Goal: Information Seeking & Learning: Learn about a topic

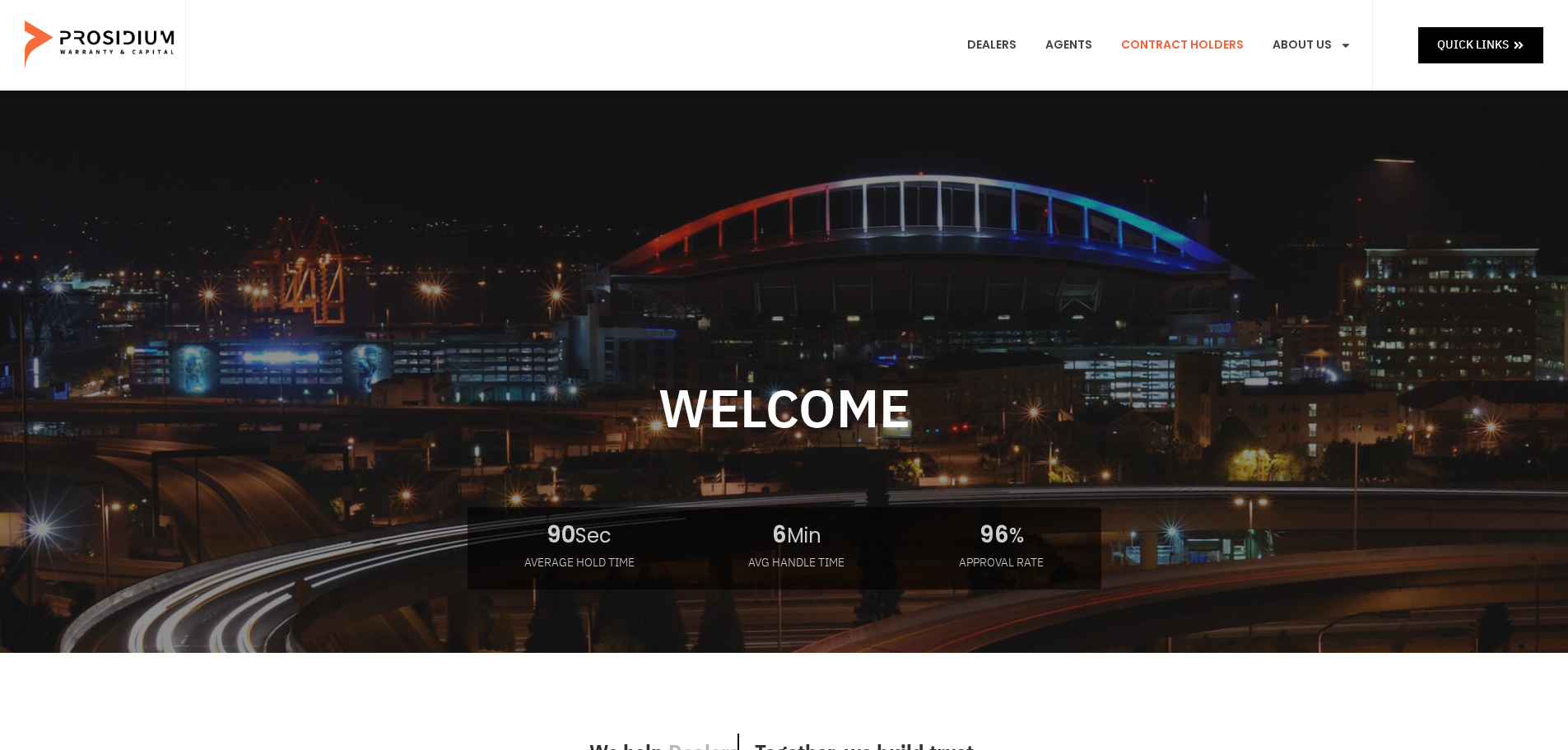
click at [1199, 44] on link "Contract Holders" at bounding box center [1182, 44] width 148 height 61
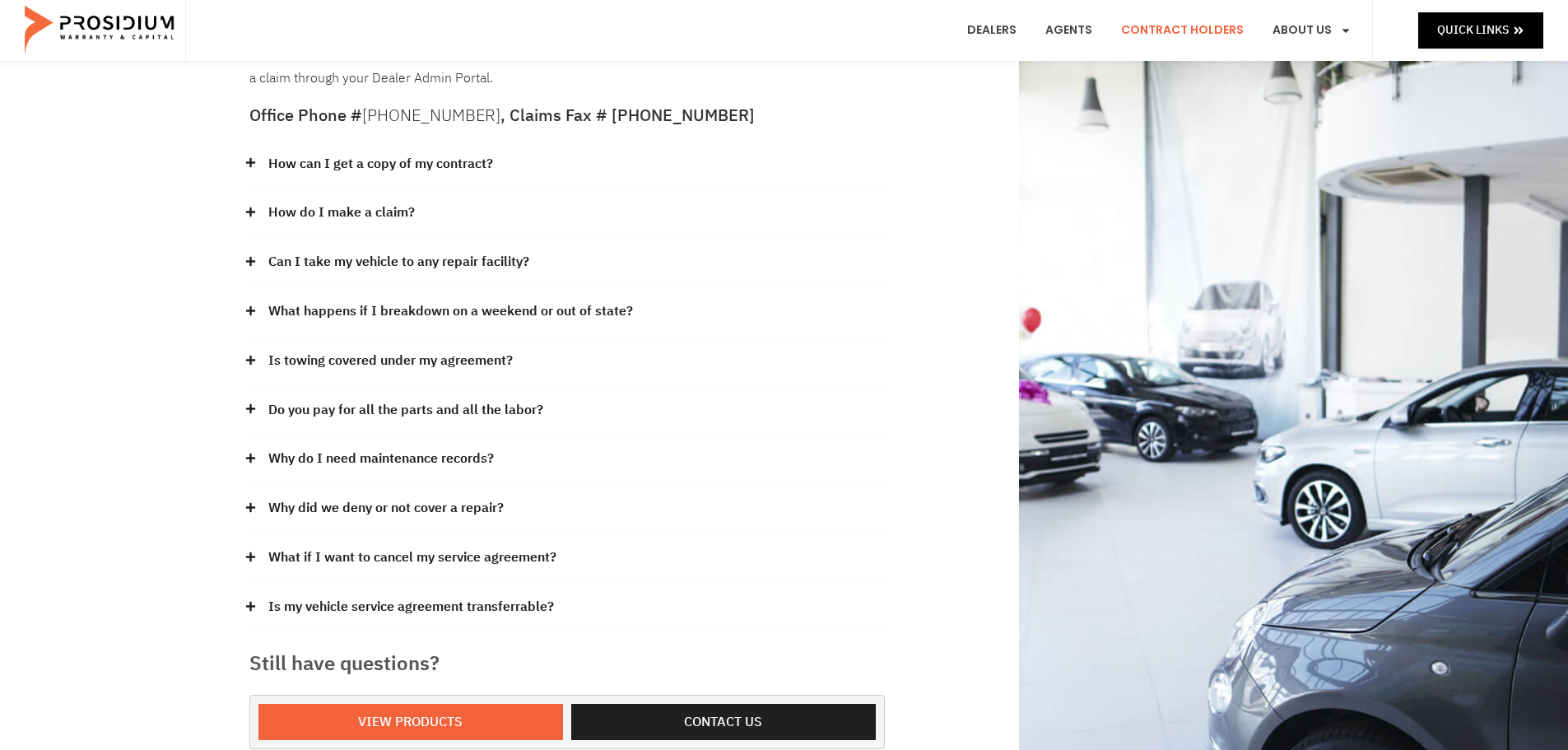
scroll to position [247, 0]
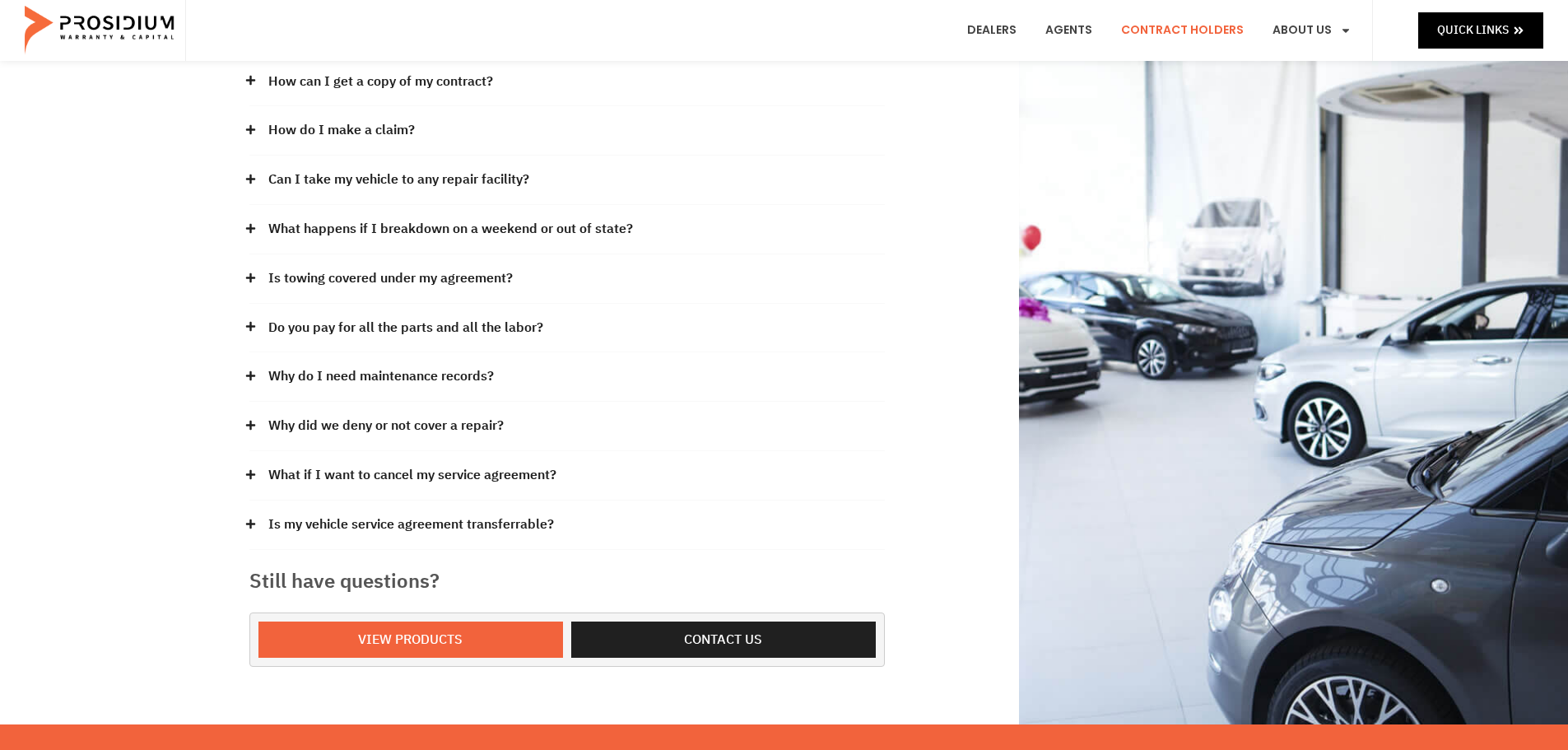
click at [386, 329] on link "Do you pay for all the parts and all the labor?" at bounding box center [405, 328] width 275 height 24
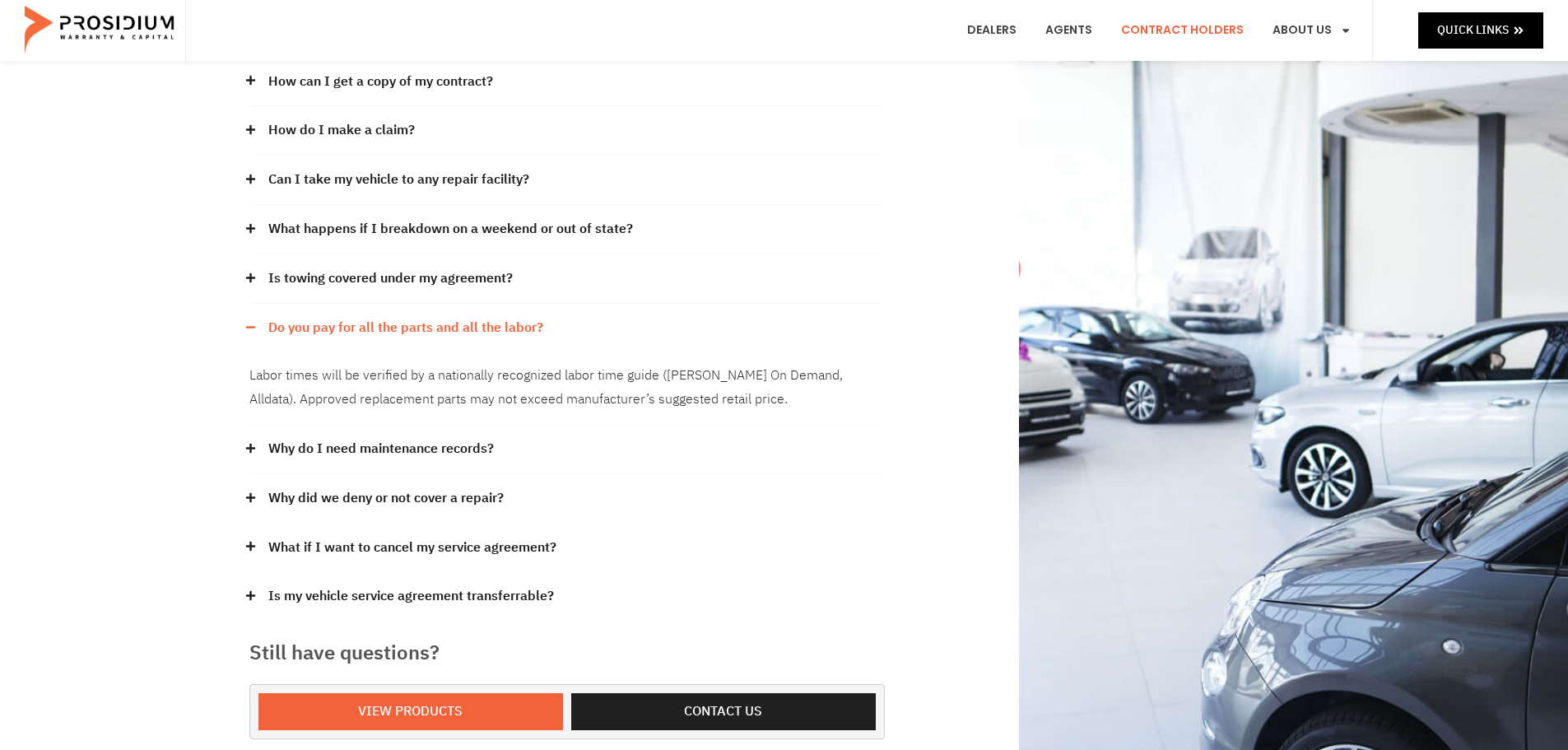
click at [288, 441] on link "Why do I need maintenance records?" at bounding box center [381, 449] width 226 height 24
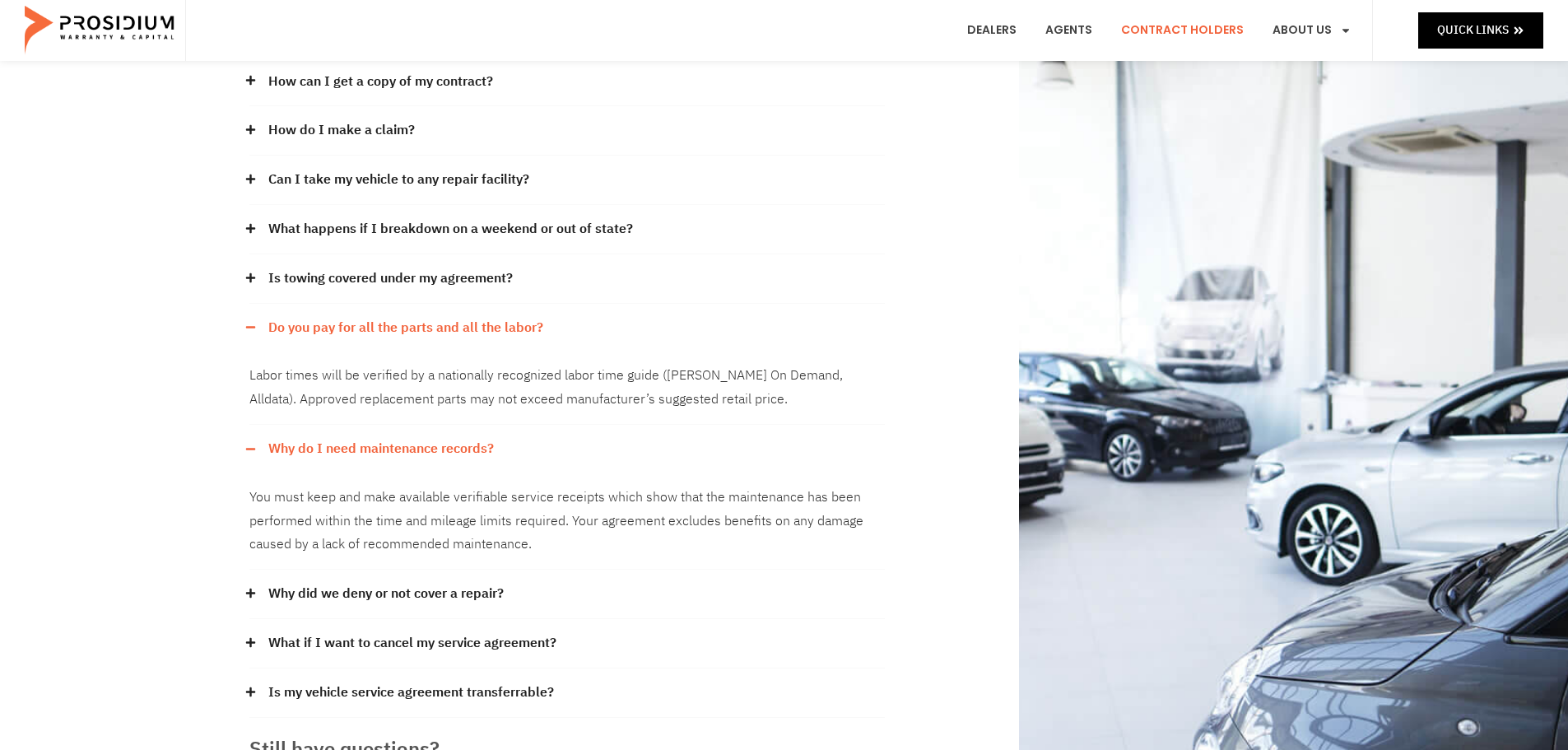
click at [359, 584] on link "Why did we deny or not cover a repair?" at bounding box center [386, 594] width 235 height 24
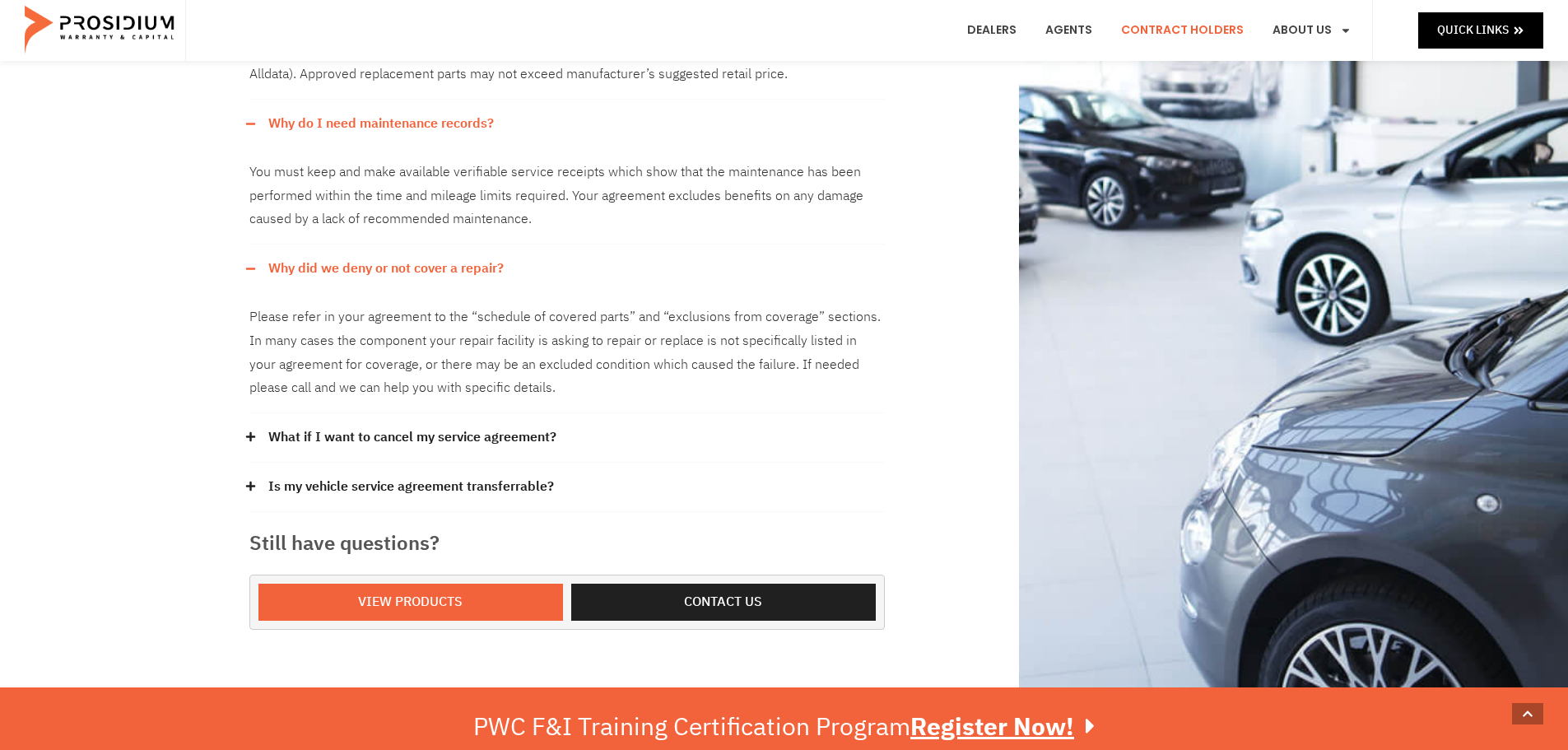
scroll to position [576, 0]
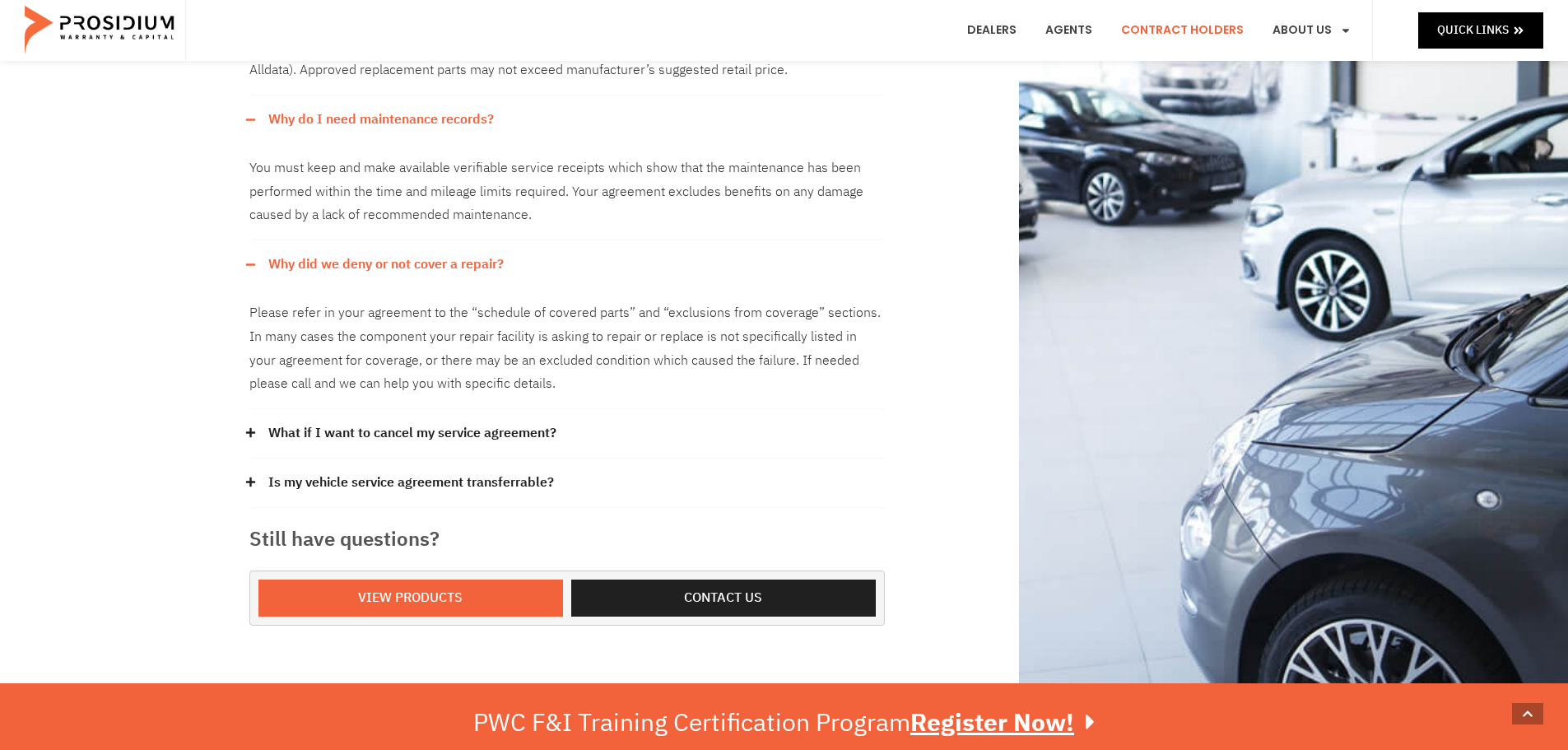
click at [249, 432] on icon at bounding box center [249, 432] width 9 height 9
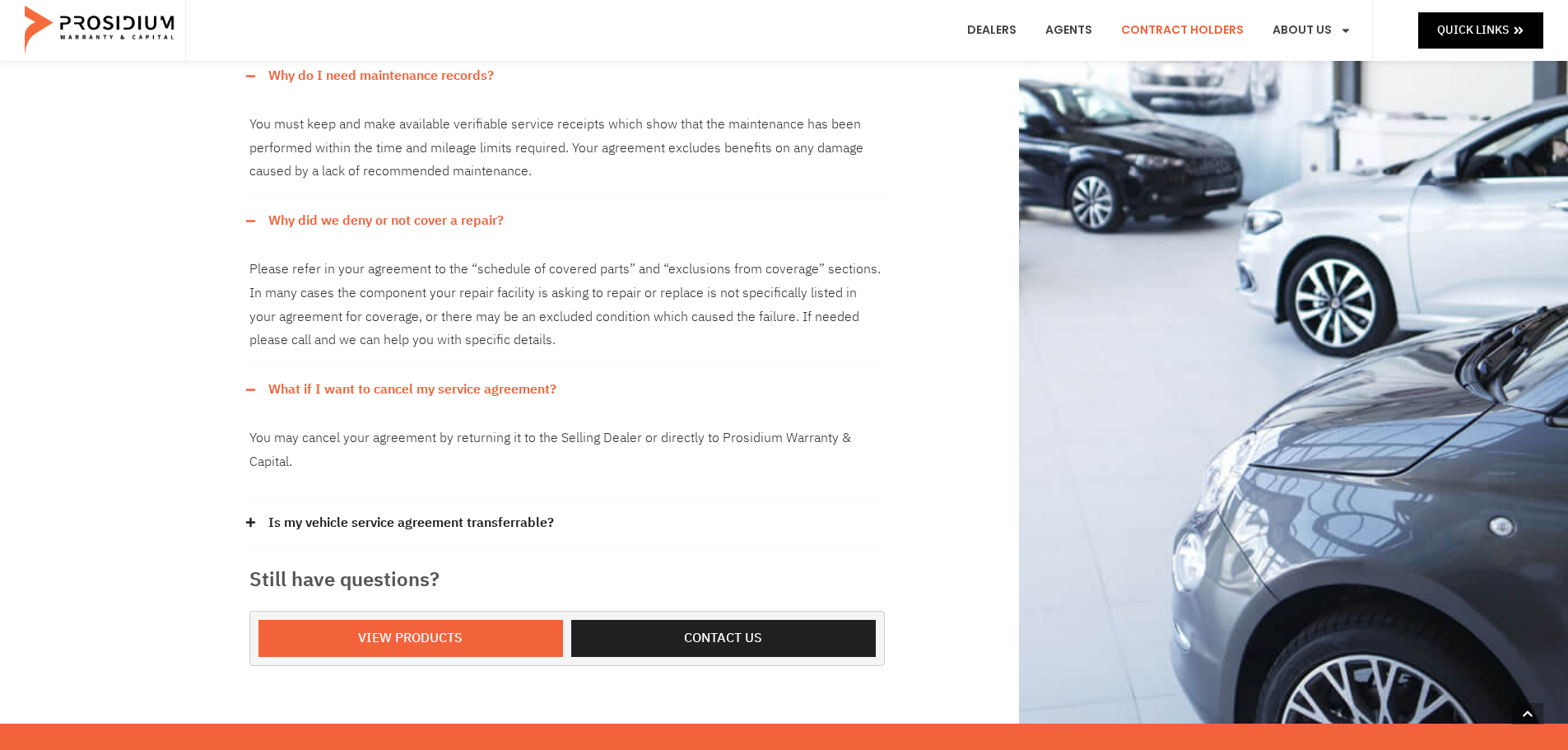
scroll to position [658, 0]
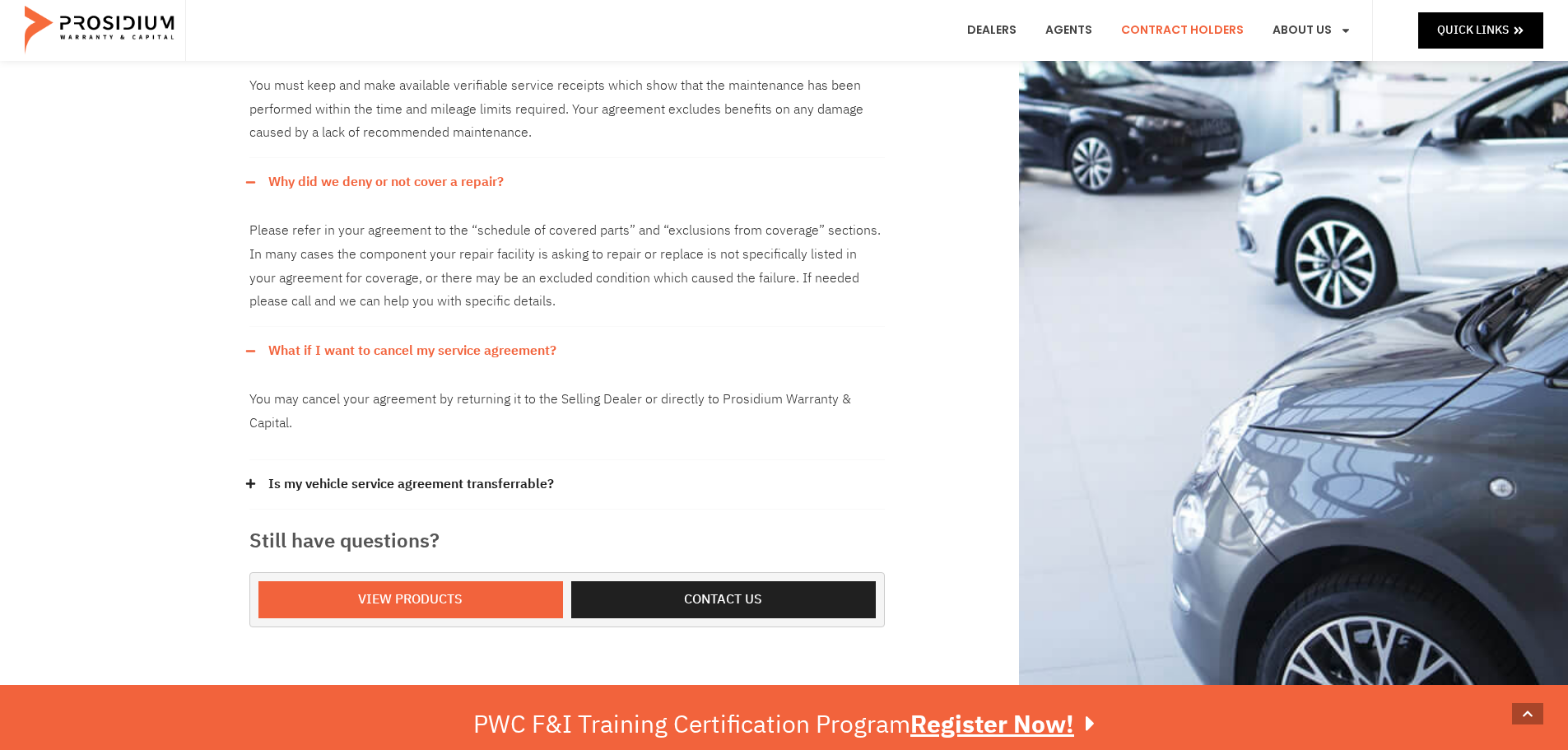
click at [249, 485] on icon at bounding box center [249, 484] width 9 height 9
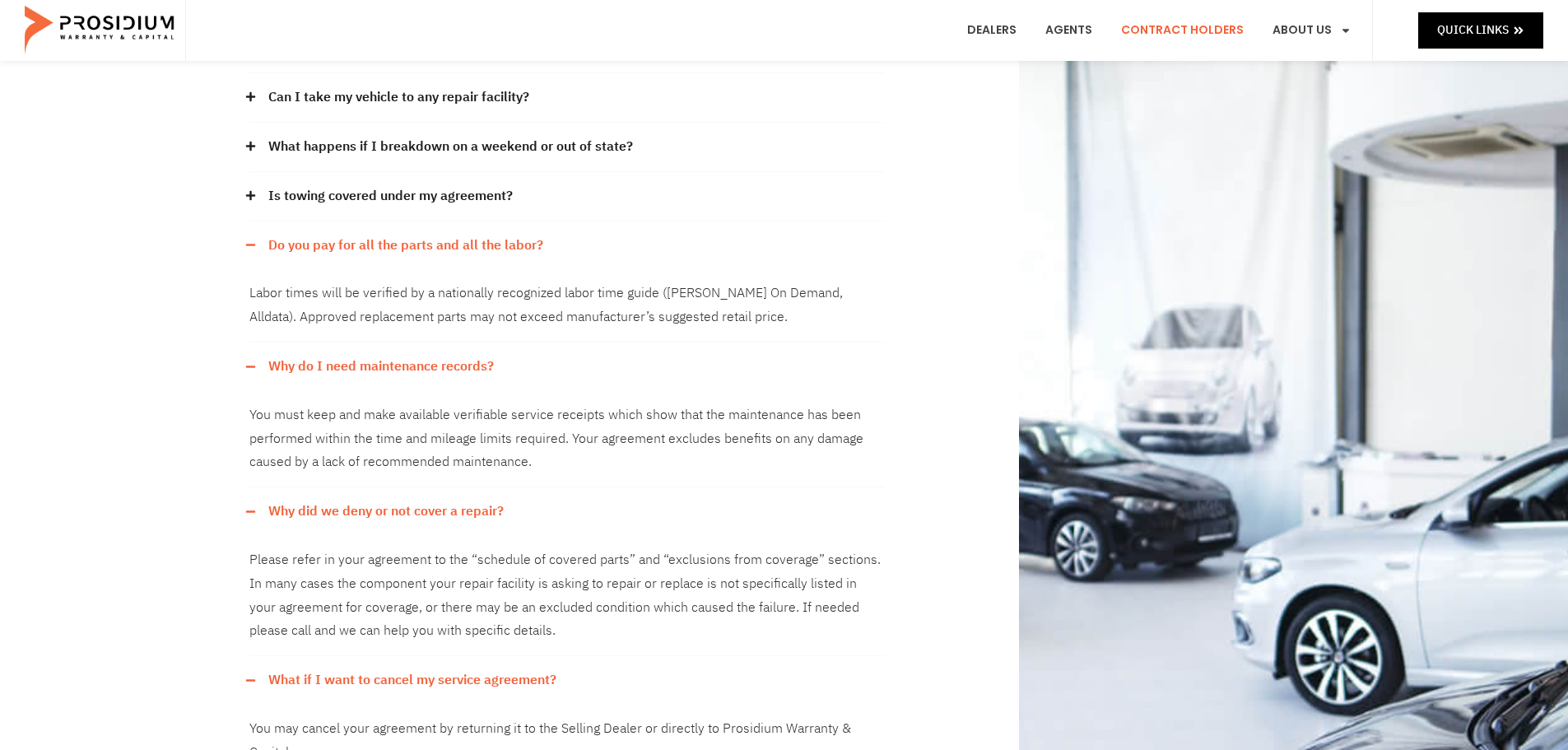
scroll to position [0, 0]
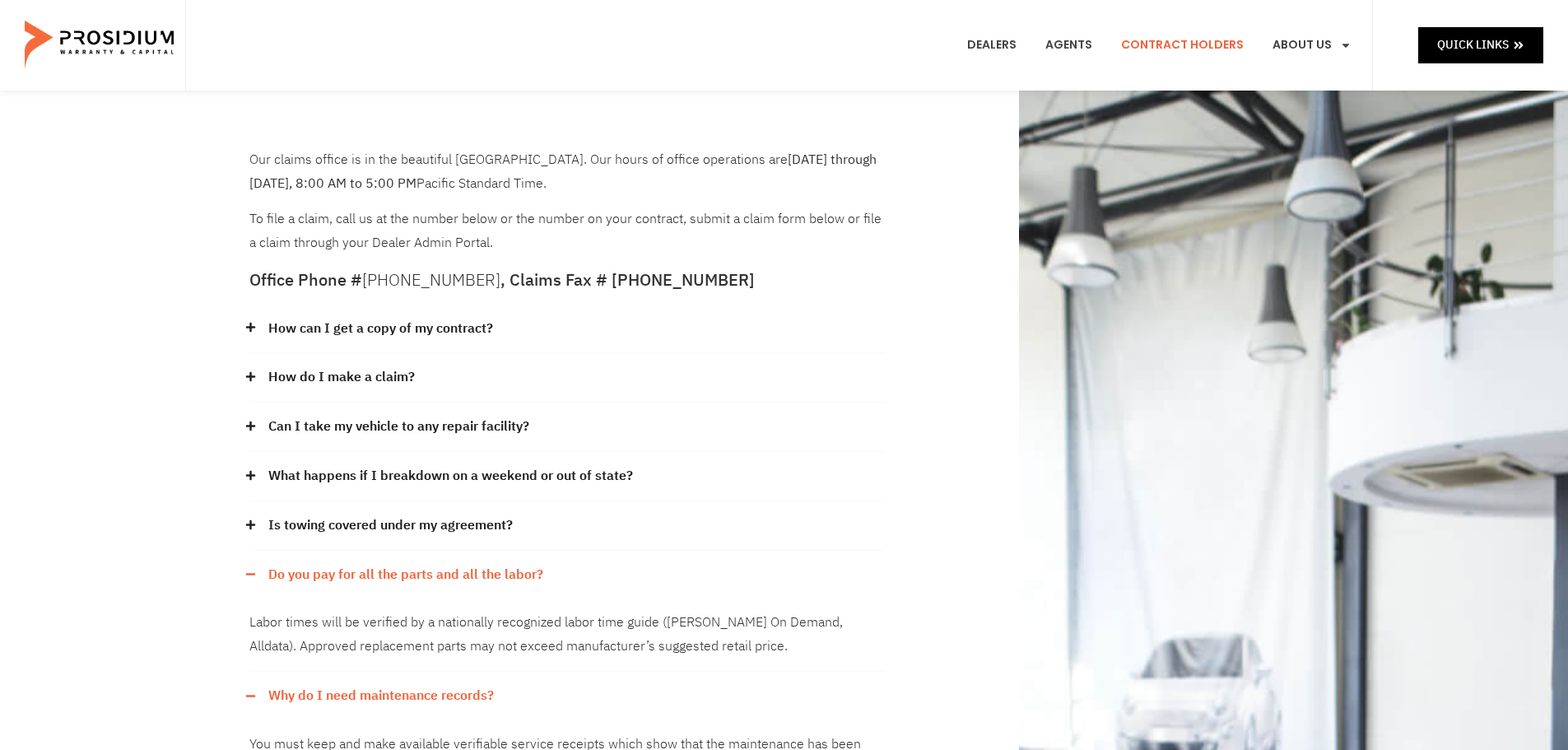
click at [292, 321] on link "How can I get a copy of my contract?" at bounding box center [380, 328] width 225 height 24
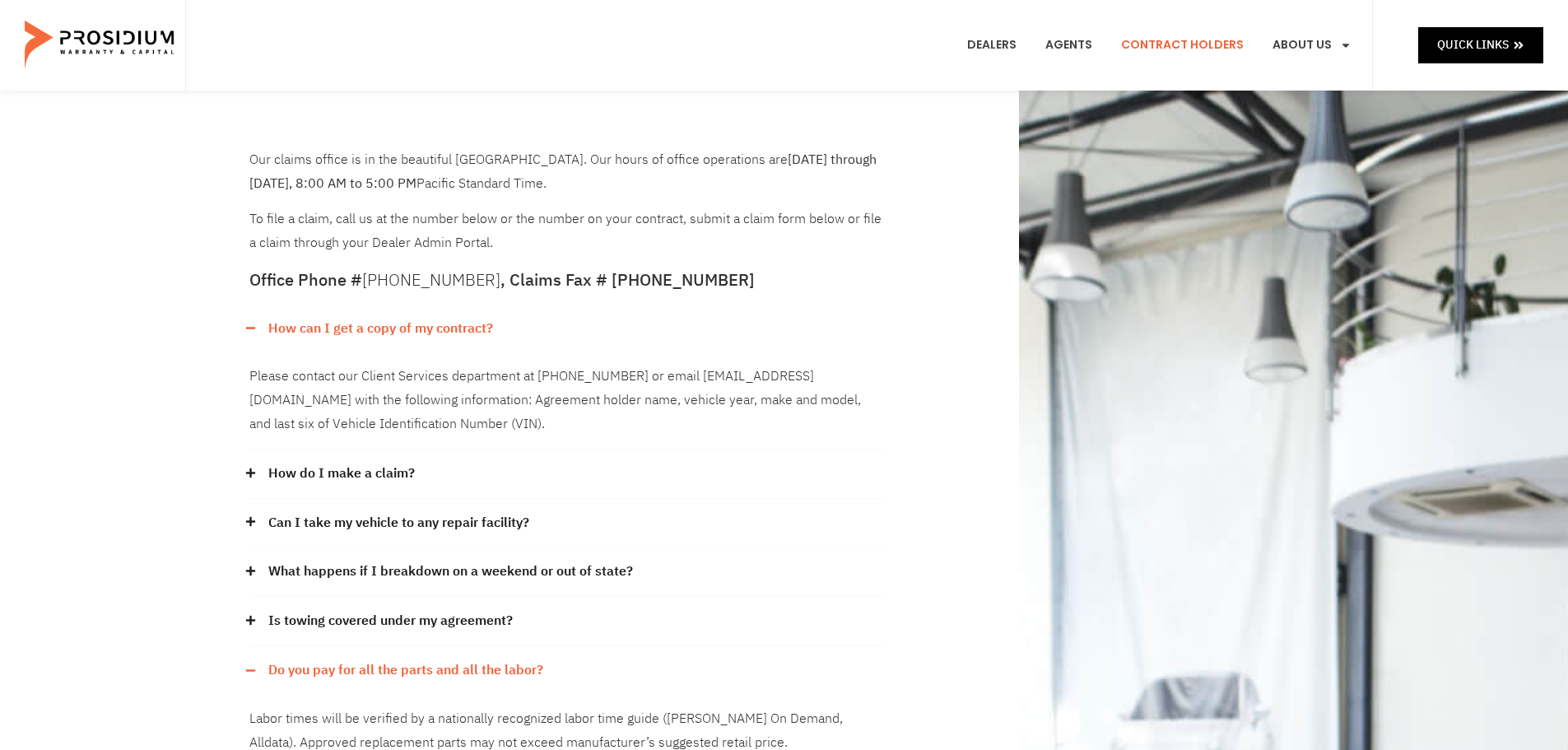
drag, startPoint x: 316, startPoint y: 475, endPoint x: 316, endPoint y: 496, distance: 21.0
click at [316, 476] on link "How do I make a claim?" at bounding box center [342, 474] width 147 height 24
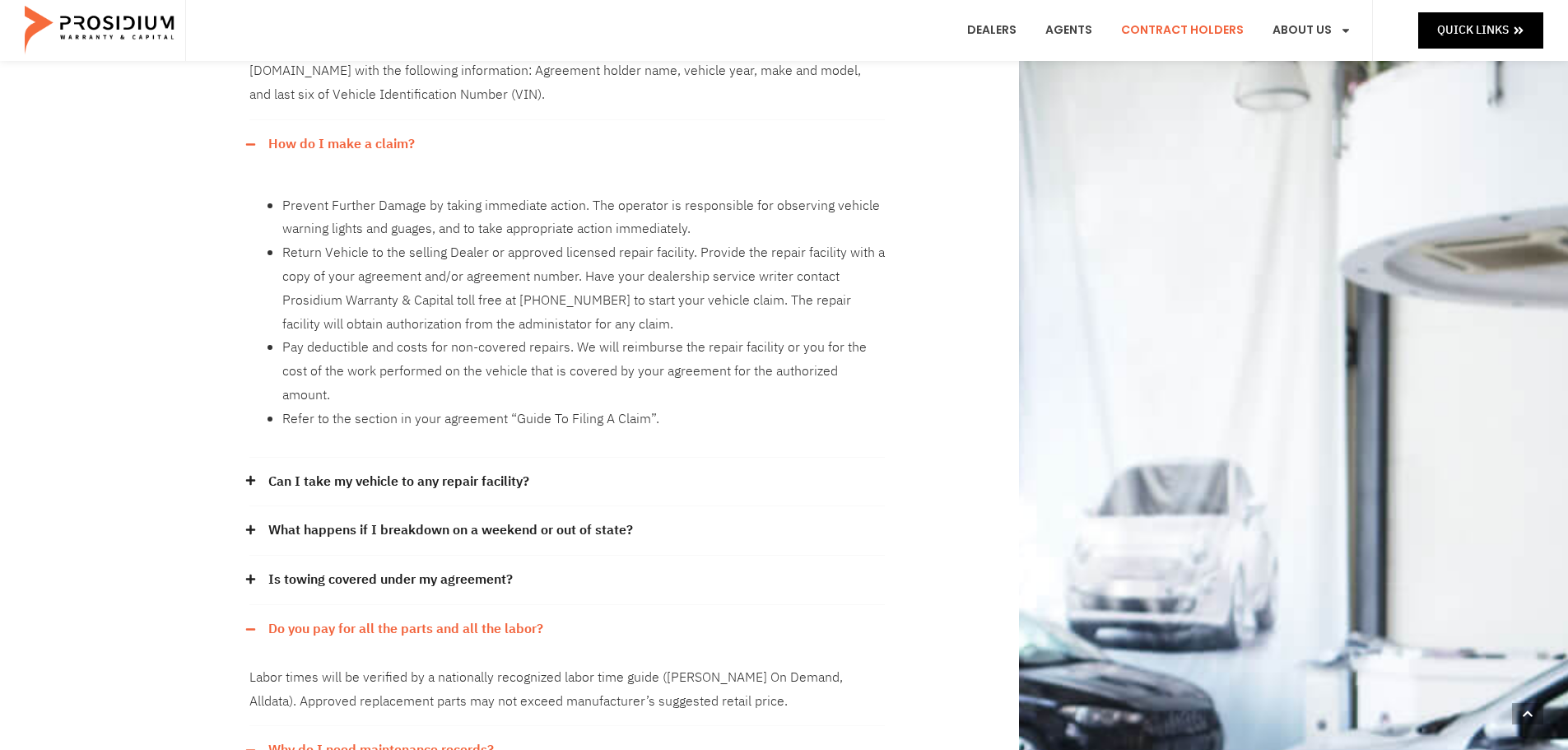
click at [334, 470] on link "Can I take my vehicle to any repair facility?" at bounding box center [399, 482] width 261 height 24
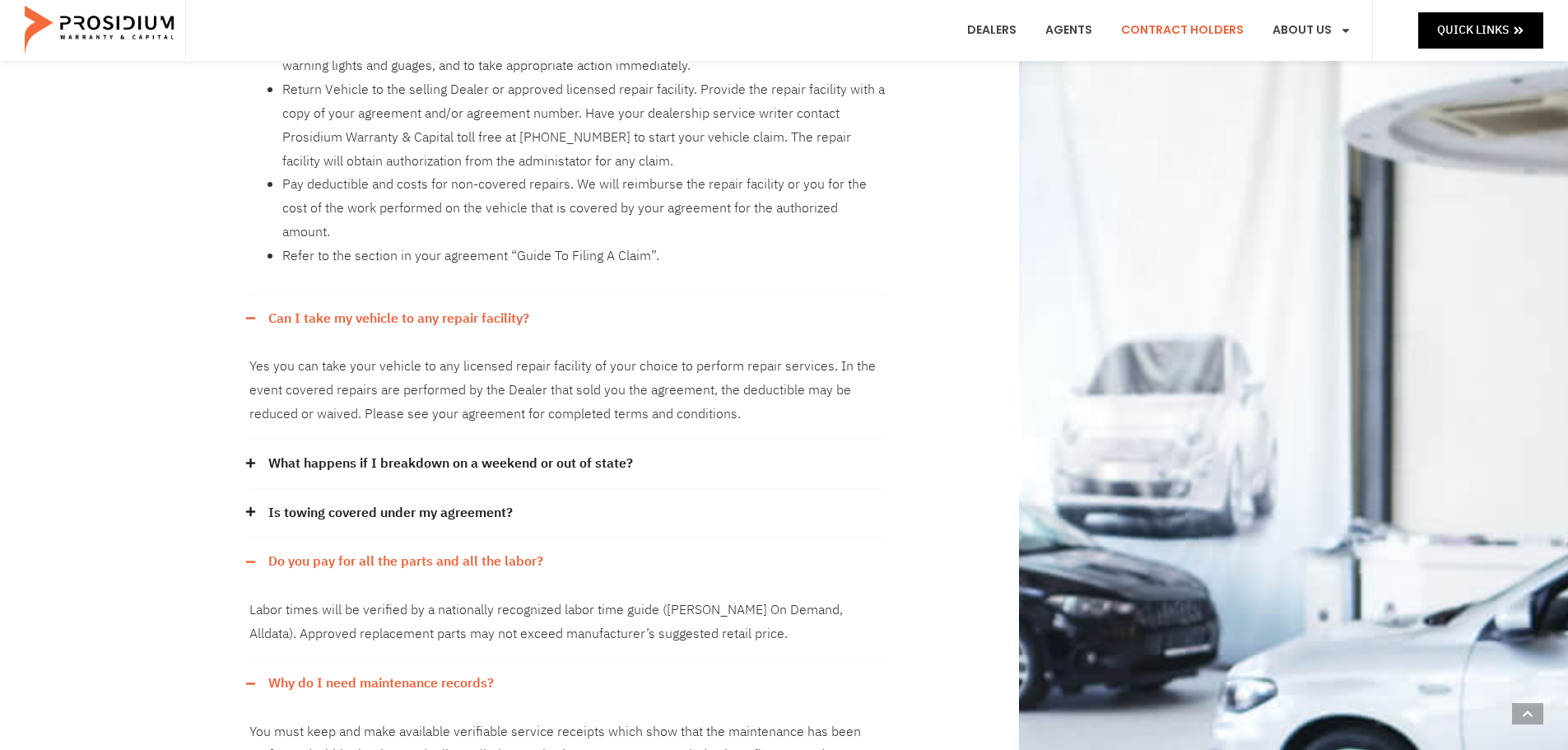
scroll to position [494, 0]
click at [341, 451] on link "What happens if I breakdown on a weekend or out of state?" at bounding box center [451, 462] width 365 height 24
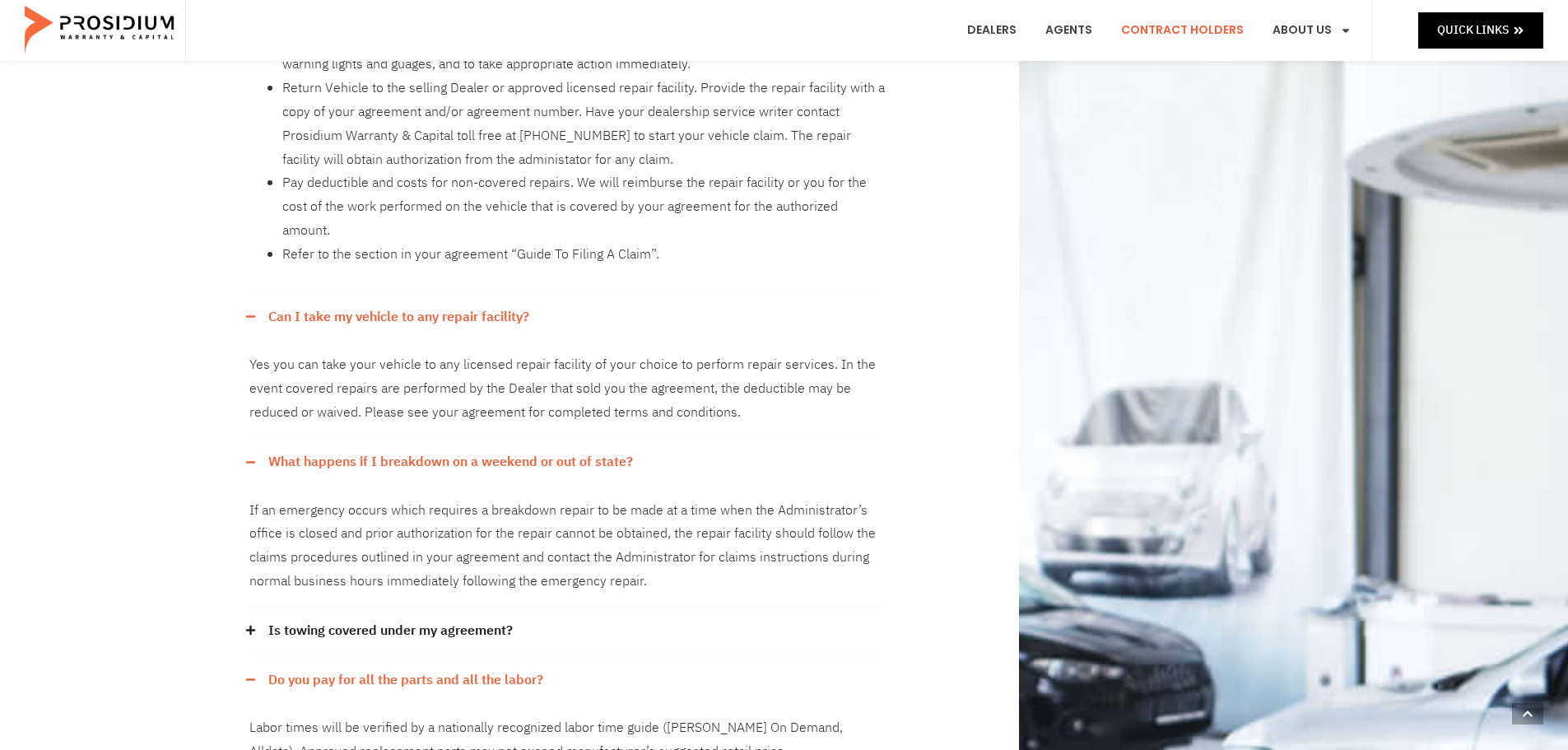
click at [370, 620] on link "Is towing covered under my agreement?" at bounding box center [390, 631] width 244 height 24
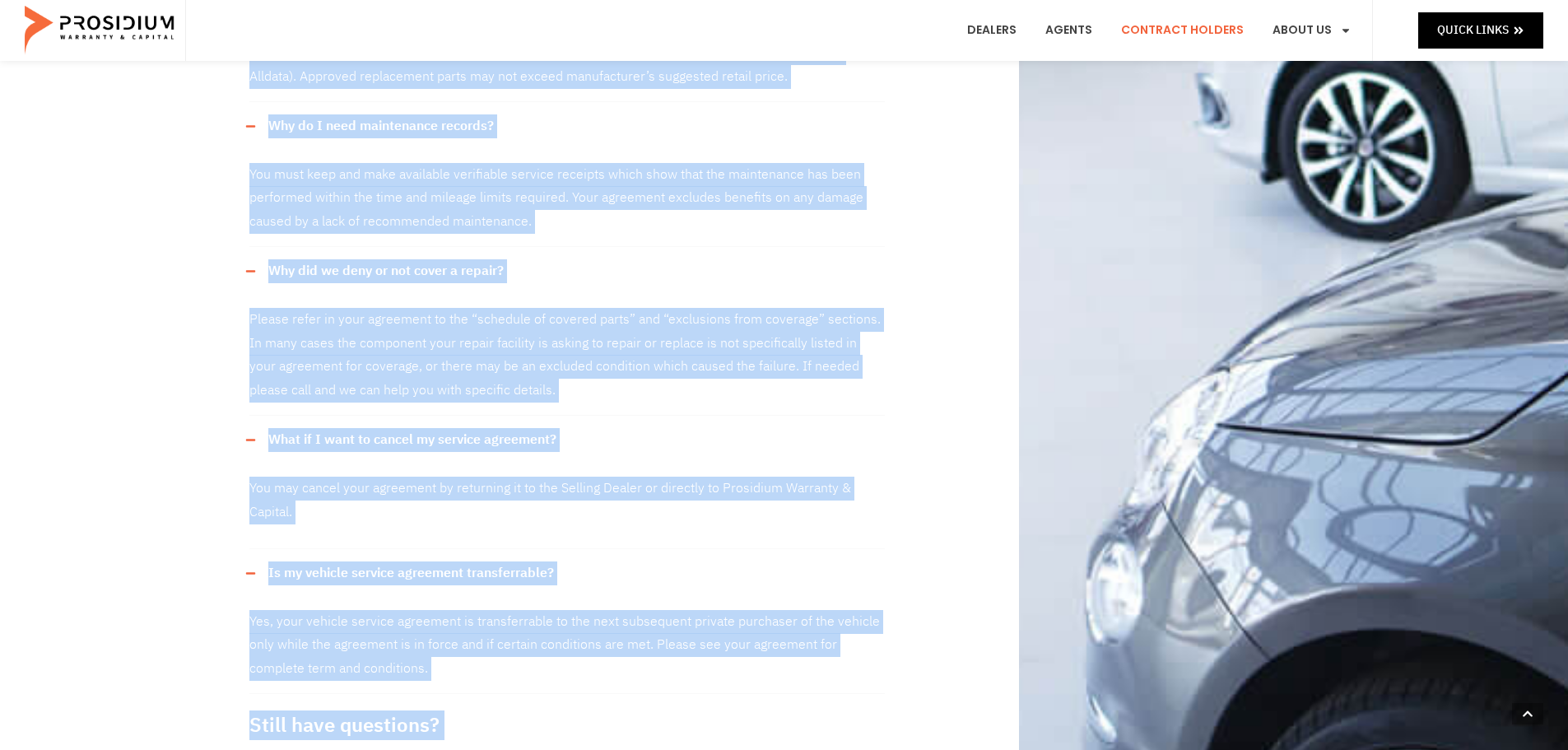
scroll to position [1431, 0]
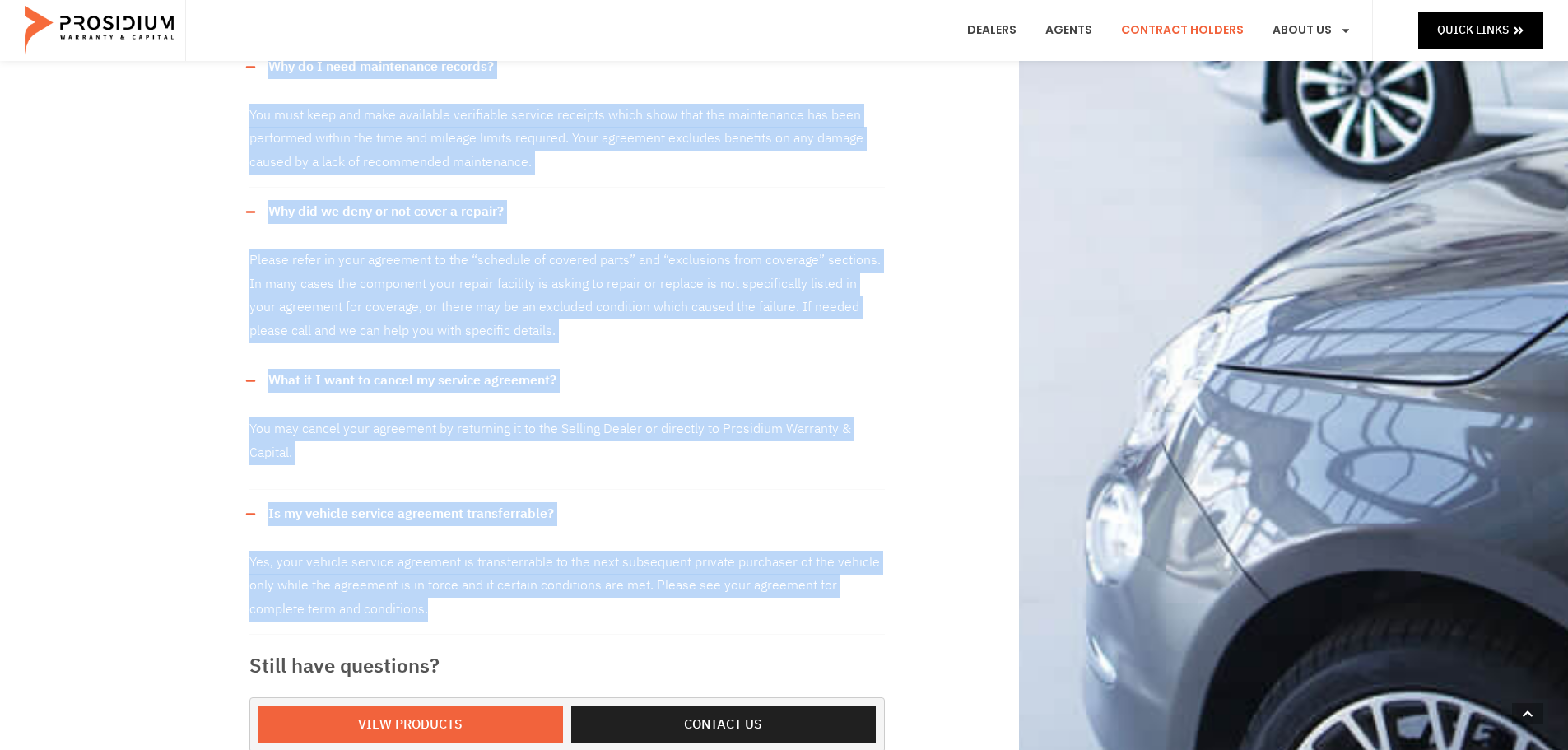
drag, startPoint x: 251, startPoint y: 157, endPoint x: 776, endPoint y: 591, distance: 681.2
copy div "Our claims office is in the beautiful Pacific Northwest. Our hours of office op…"
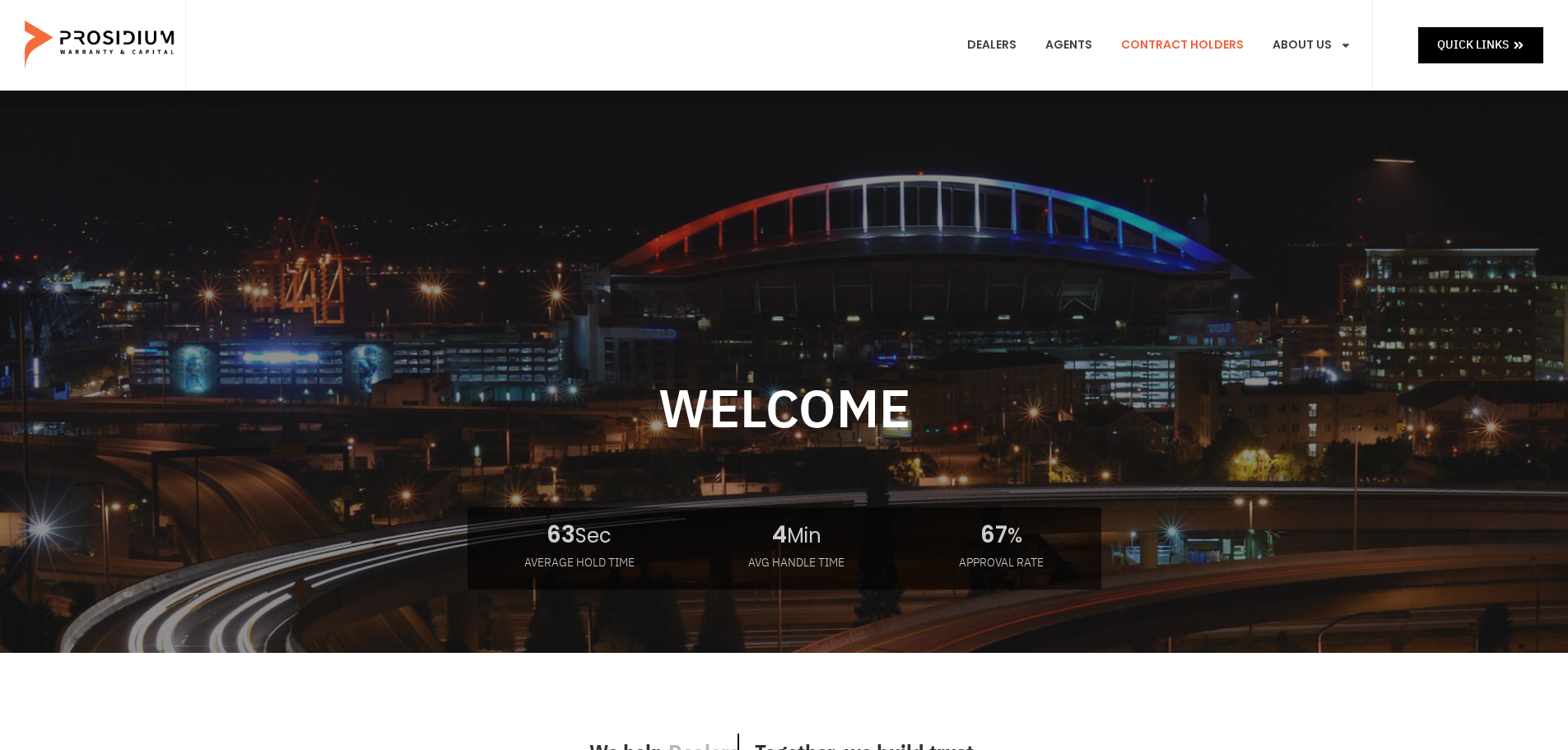
click at [1202, 43] on link "Contract Holders" at bounding box center [1182, 44] width 148 height 61
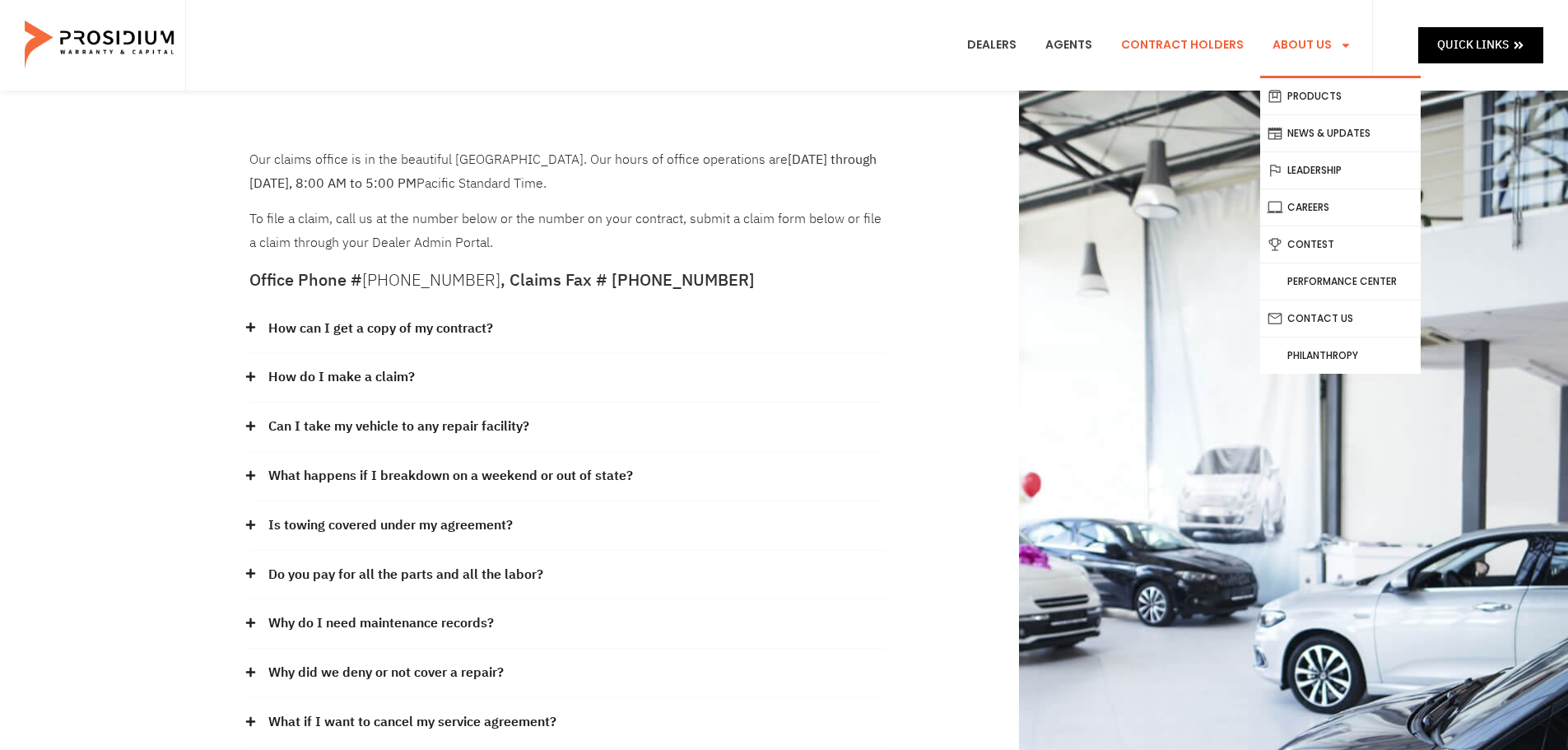
click at [1328, 41] on link "About Us" at bounding box center [1311, 44] width 103 height 61
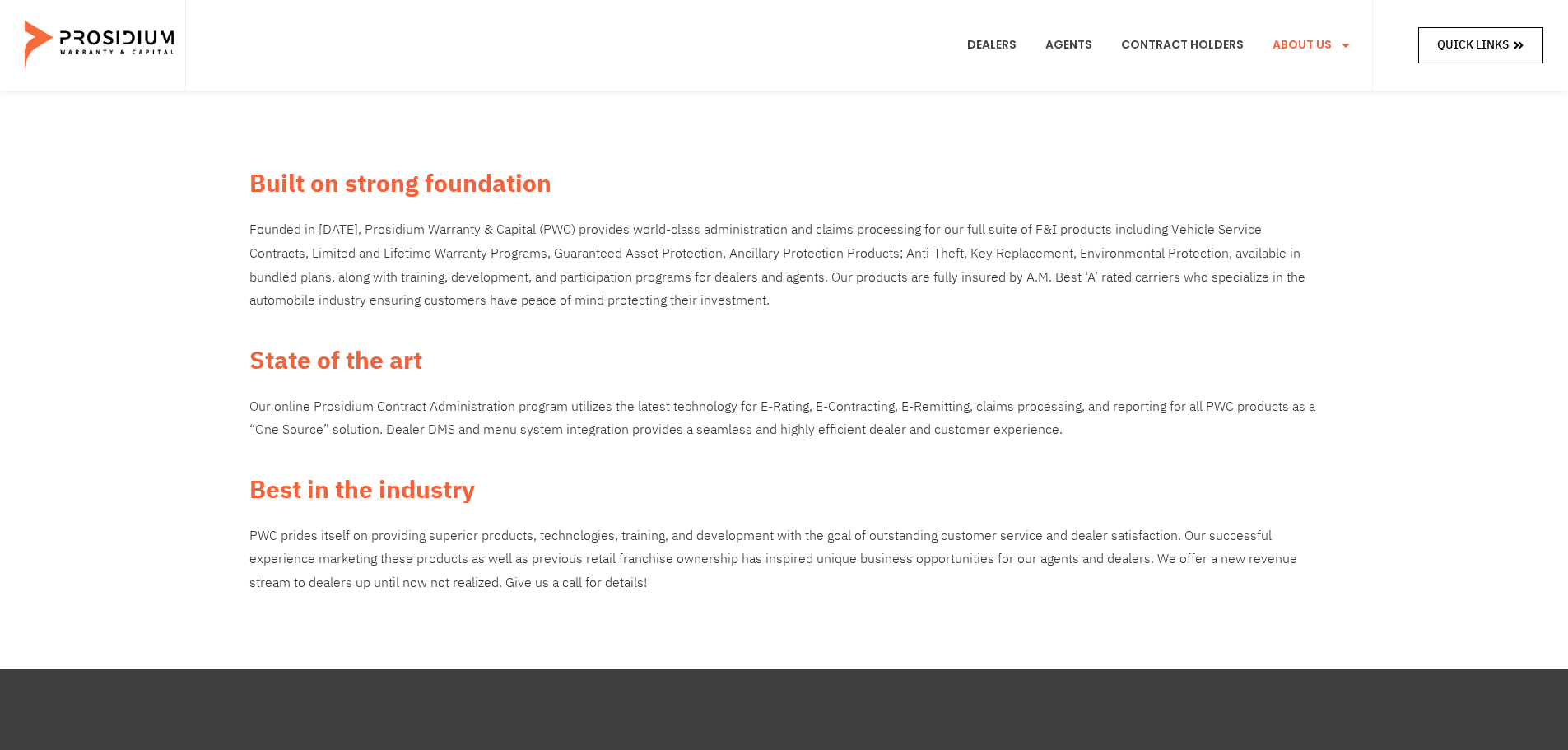
click at [1534, 42] on link "Quick Links" at bounding box center [1481, 44] width 125 height 36
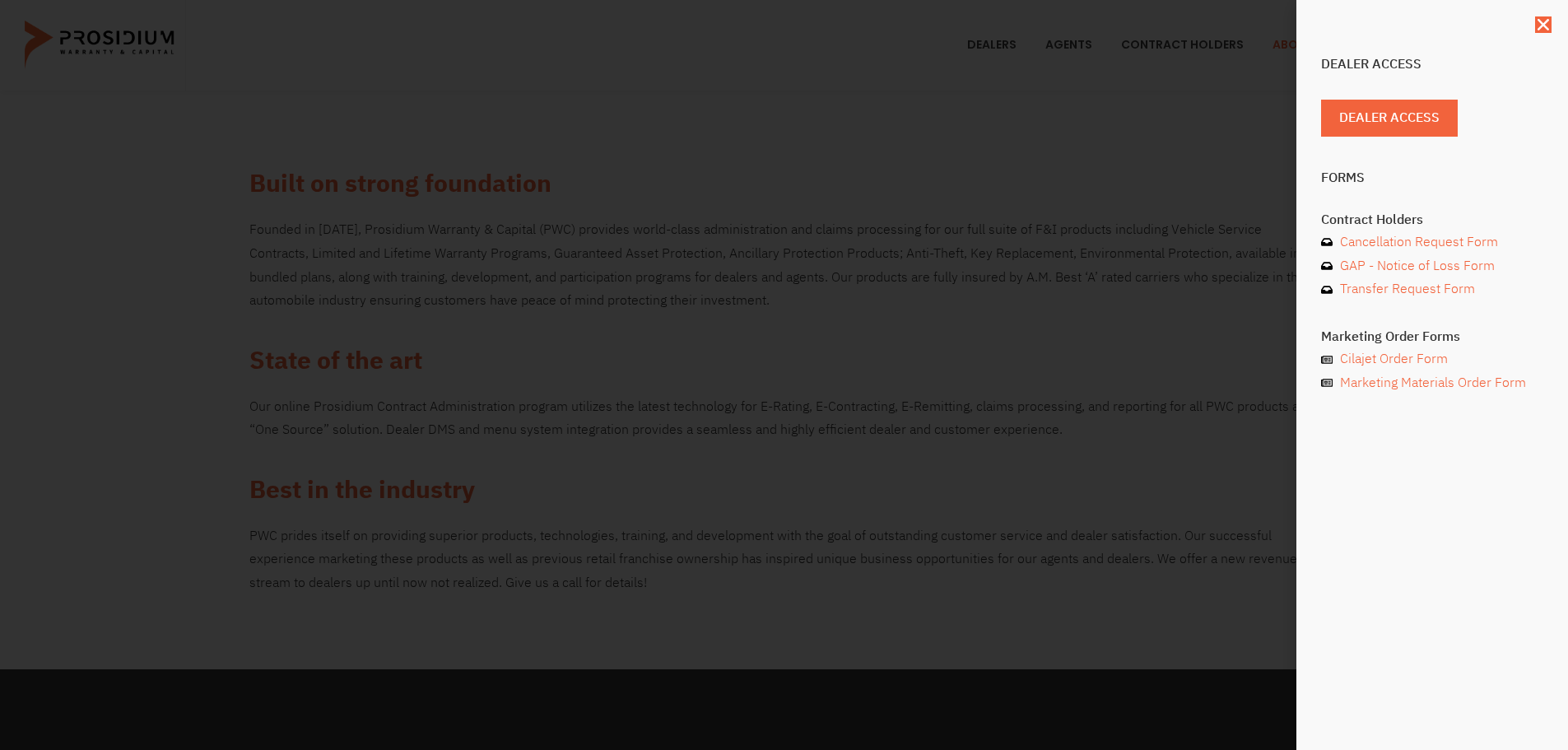
click at [692, 154] on div "Dealer Access Dealer Access Forms Contract Holders Cancellation Request Form GA…" at bounding box center [784, 375] width 1568 height 750
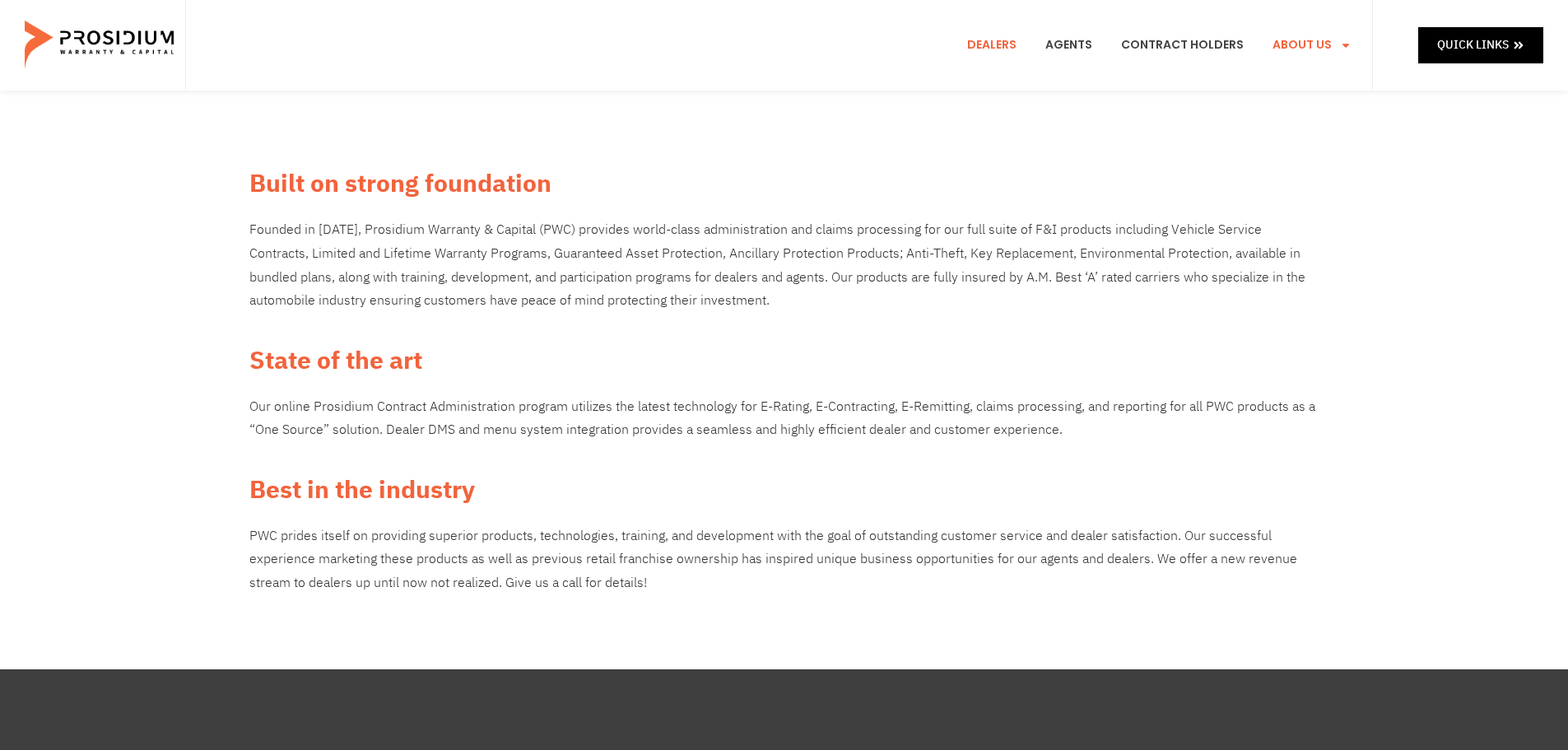
click at [1015, 46] on link "Dealers" at bounding box center [992, 44] width 74 height 61
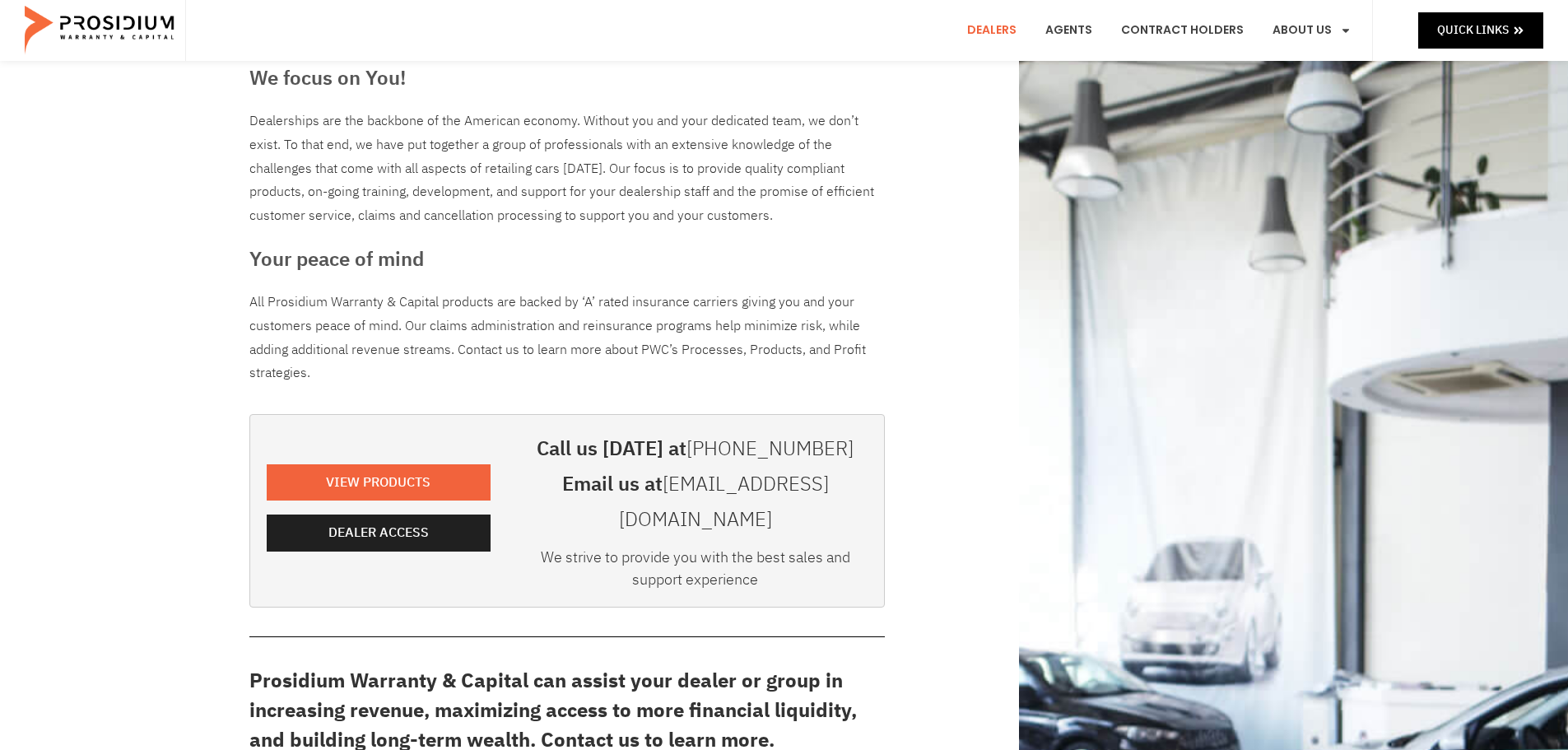
scroll to position [165, 0]
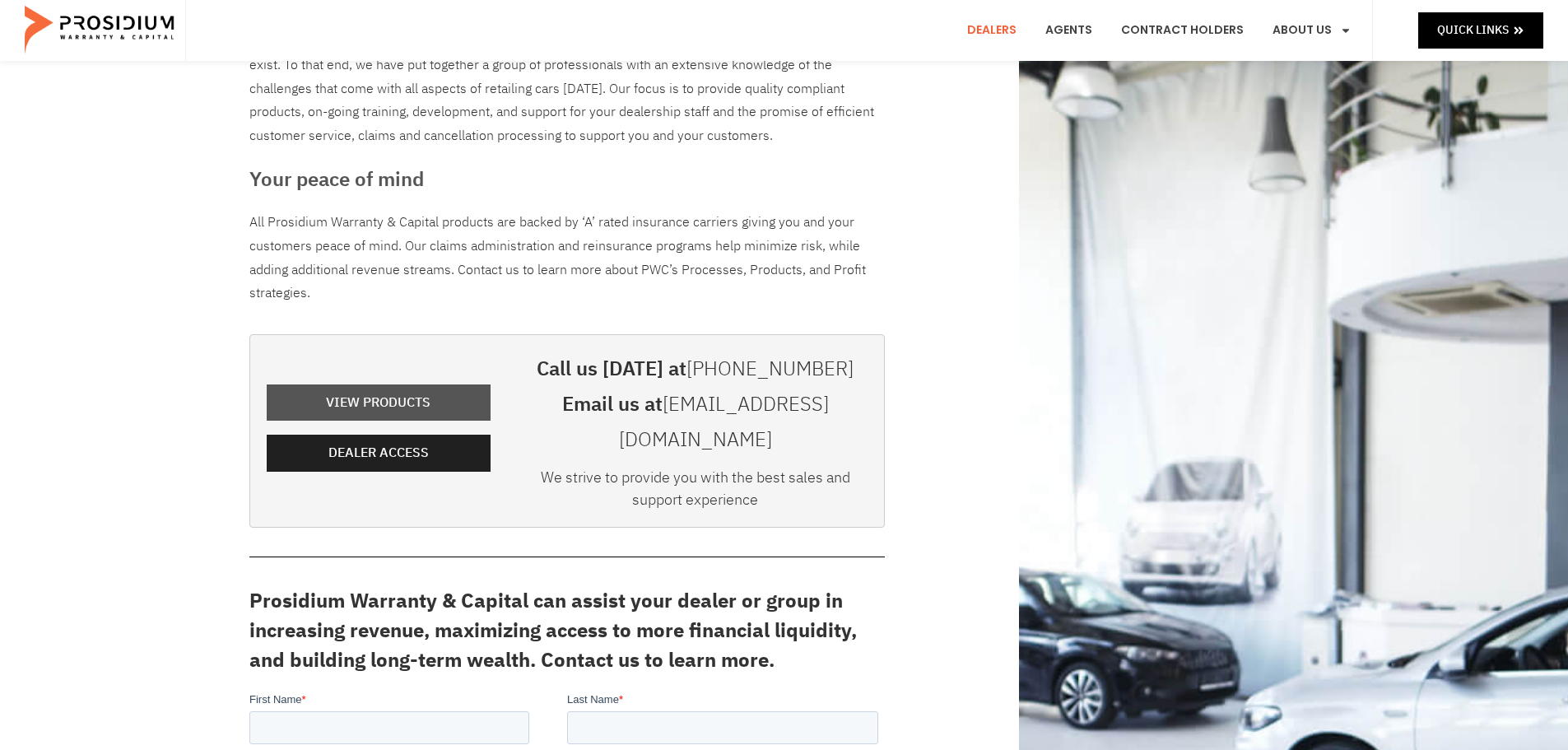
click at [455, 391] on span "View Products" at bounding box center [378, 403] width 188 height 24
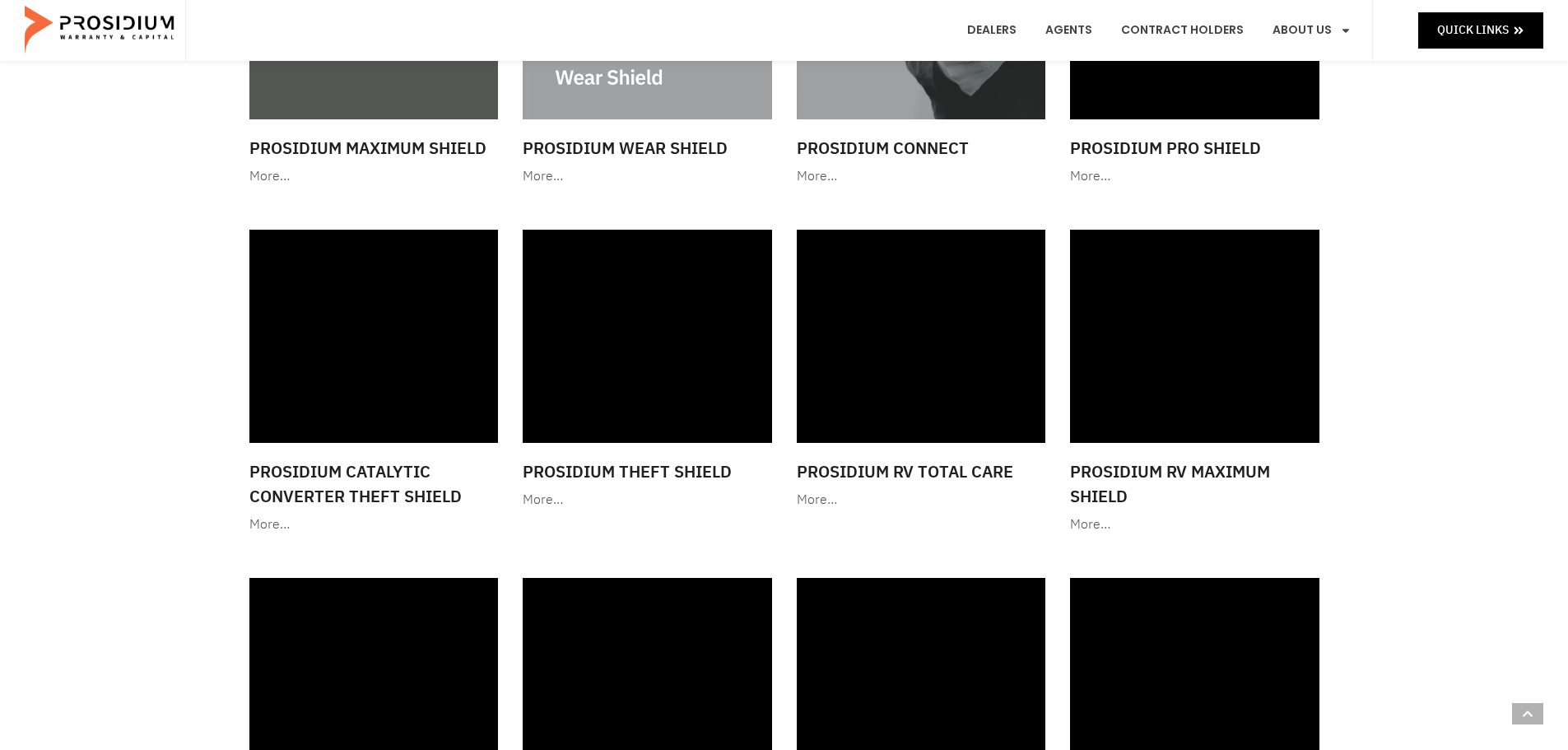
scroll to position [1565, 0]
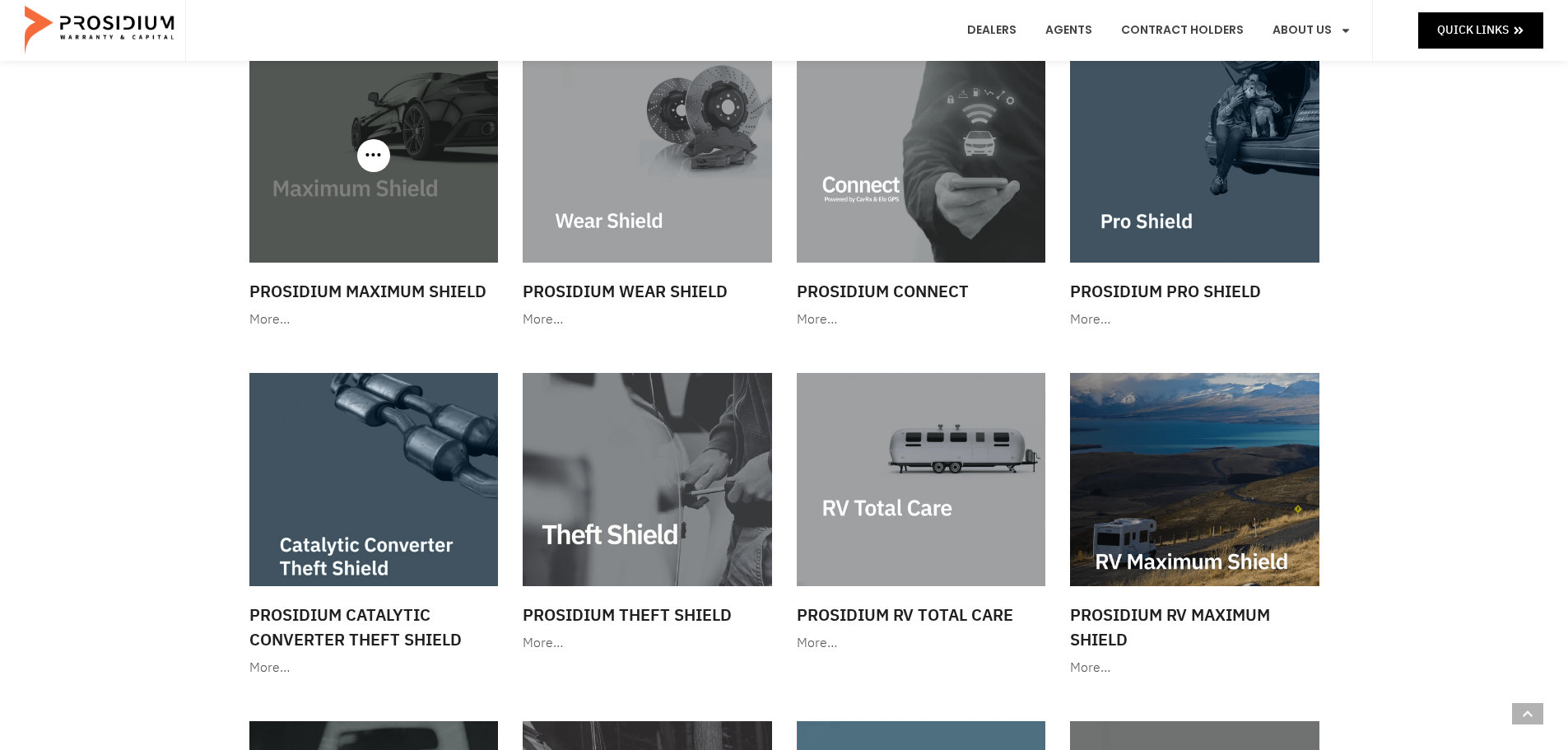
click at [343, 196] on img at bounding box center [373, 154] width 249 height 213
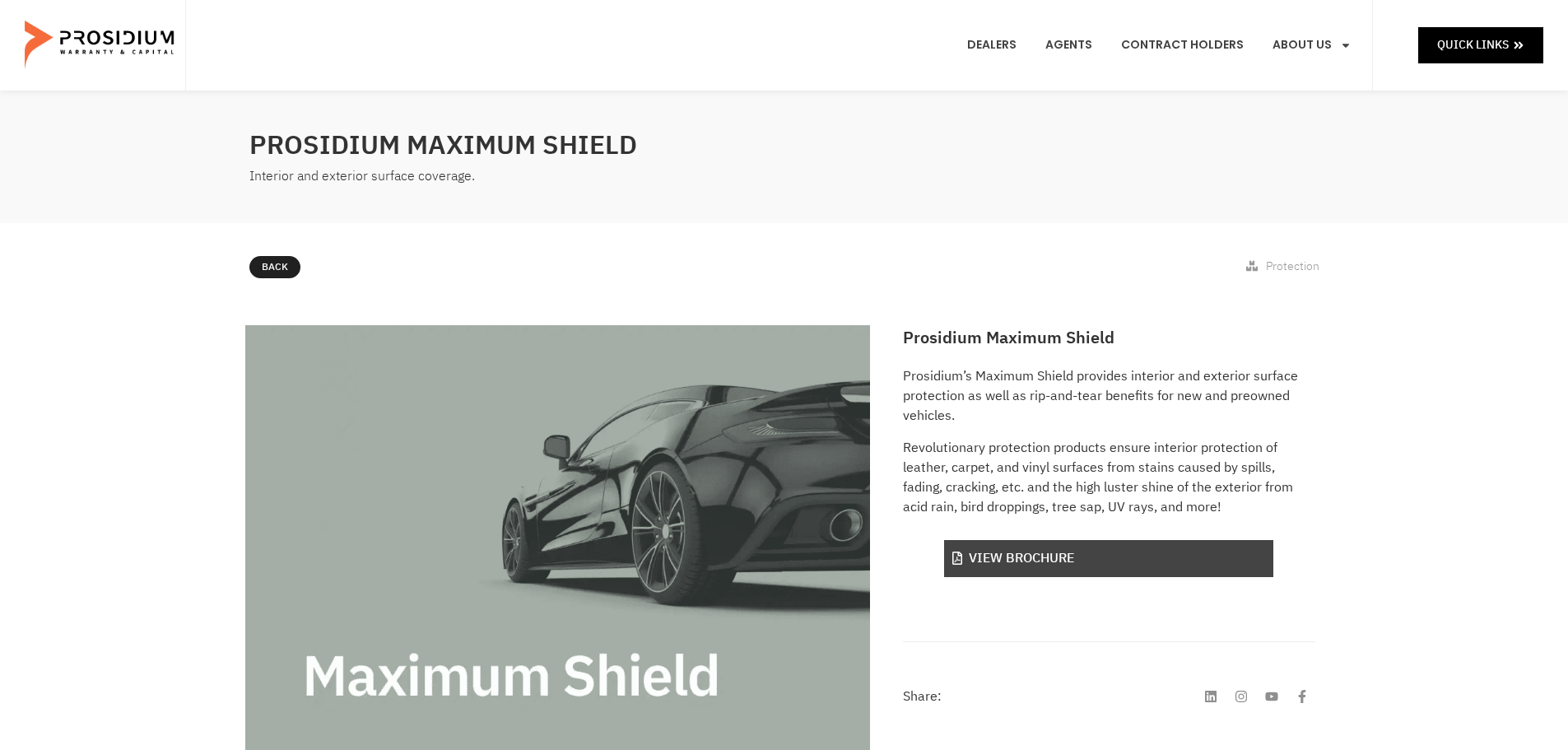
click at [1078, 556] on link "View Brochure" at bounding box center [1109, 559] width 329 height 37
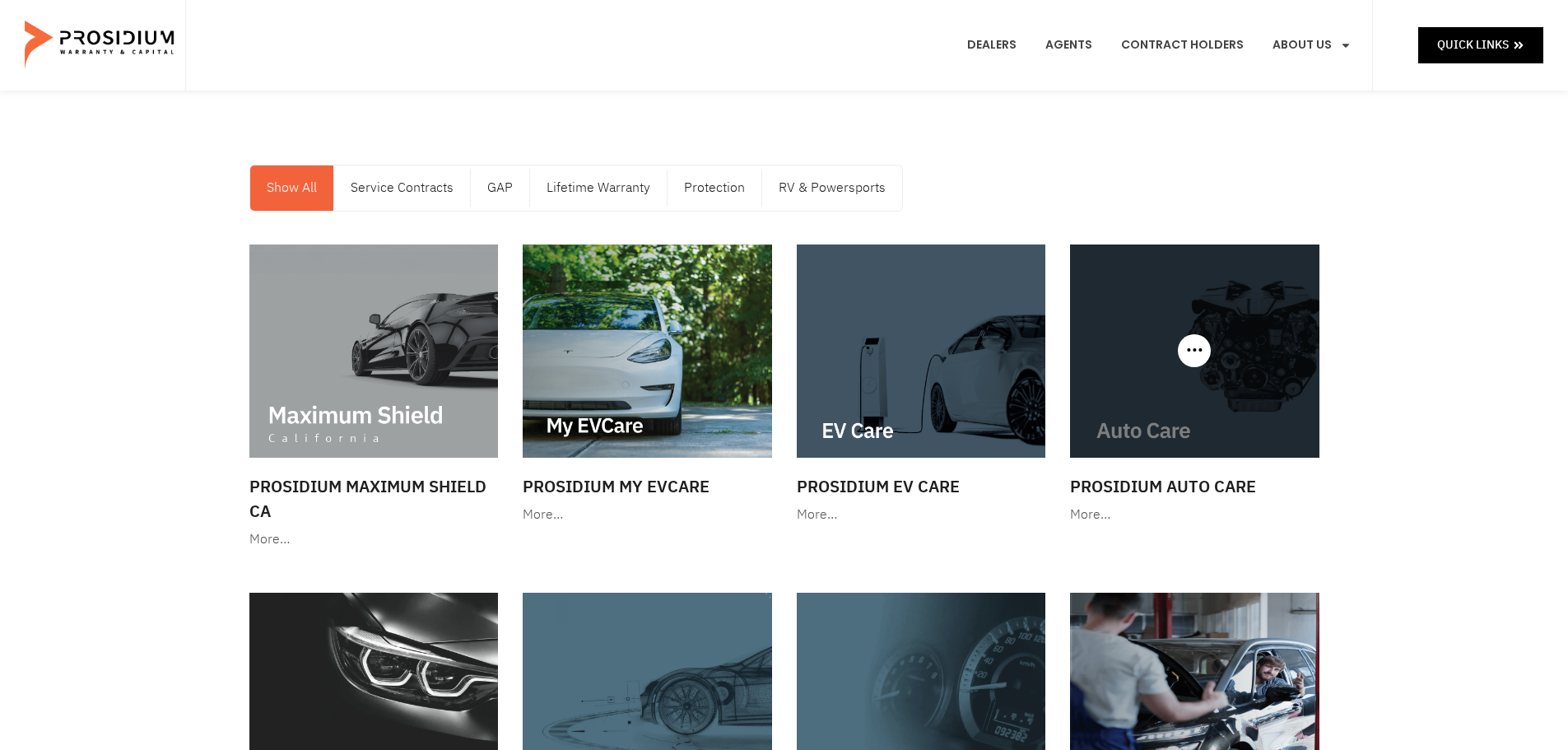
click at [1130, 317] on img at bounding box center [1195, 350] width 249 height 213
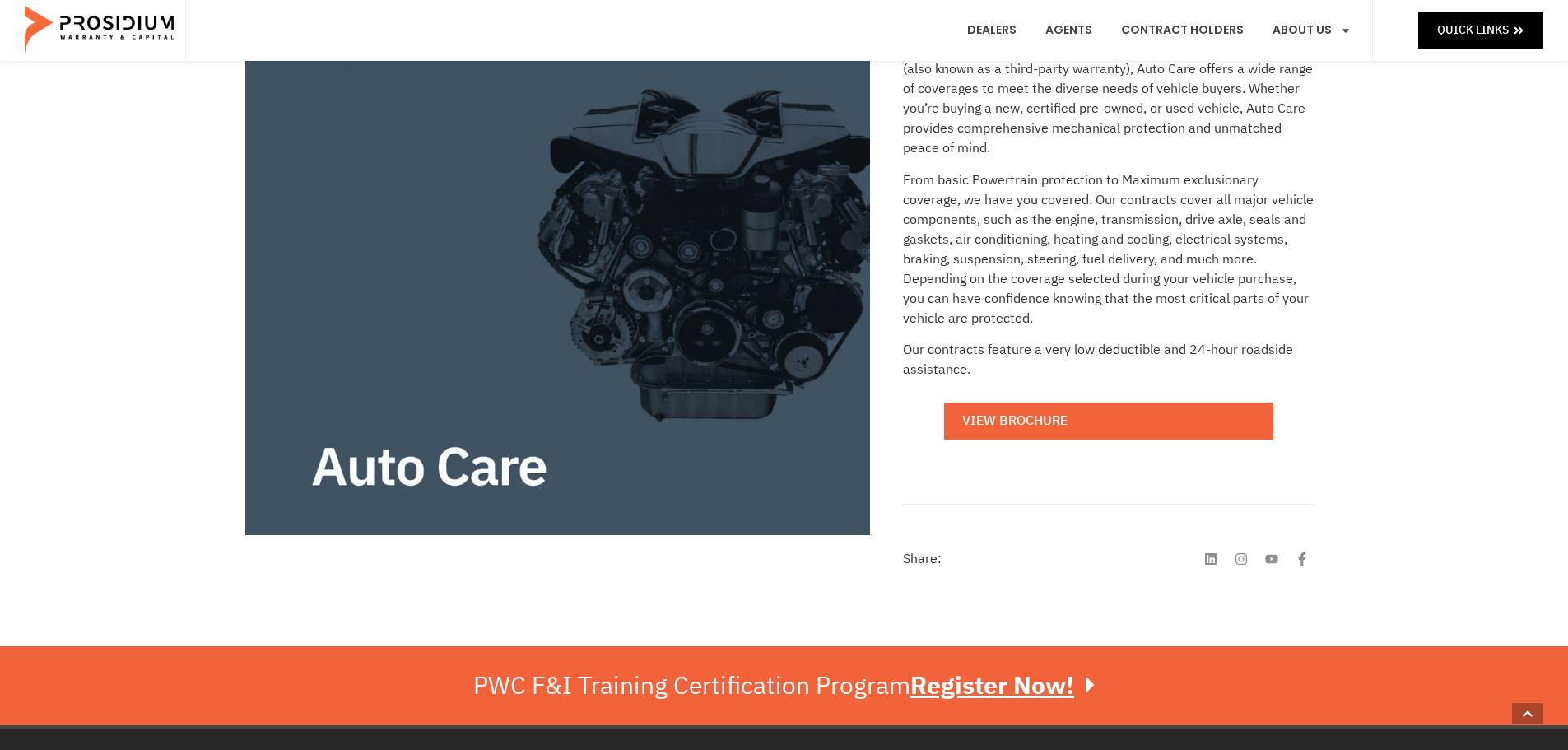
scroll to position [329, 0]
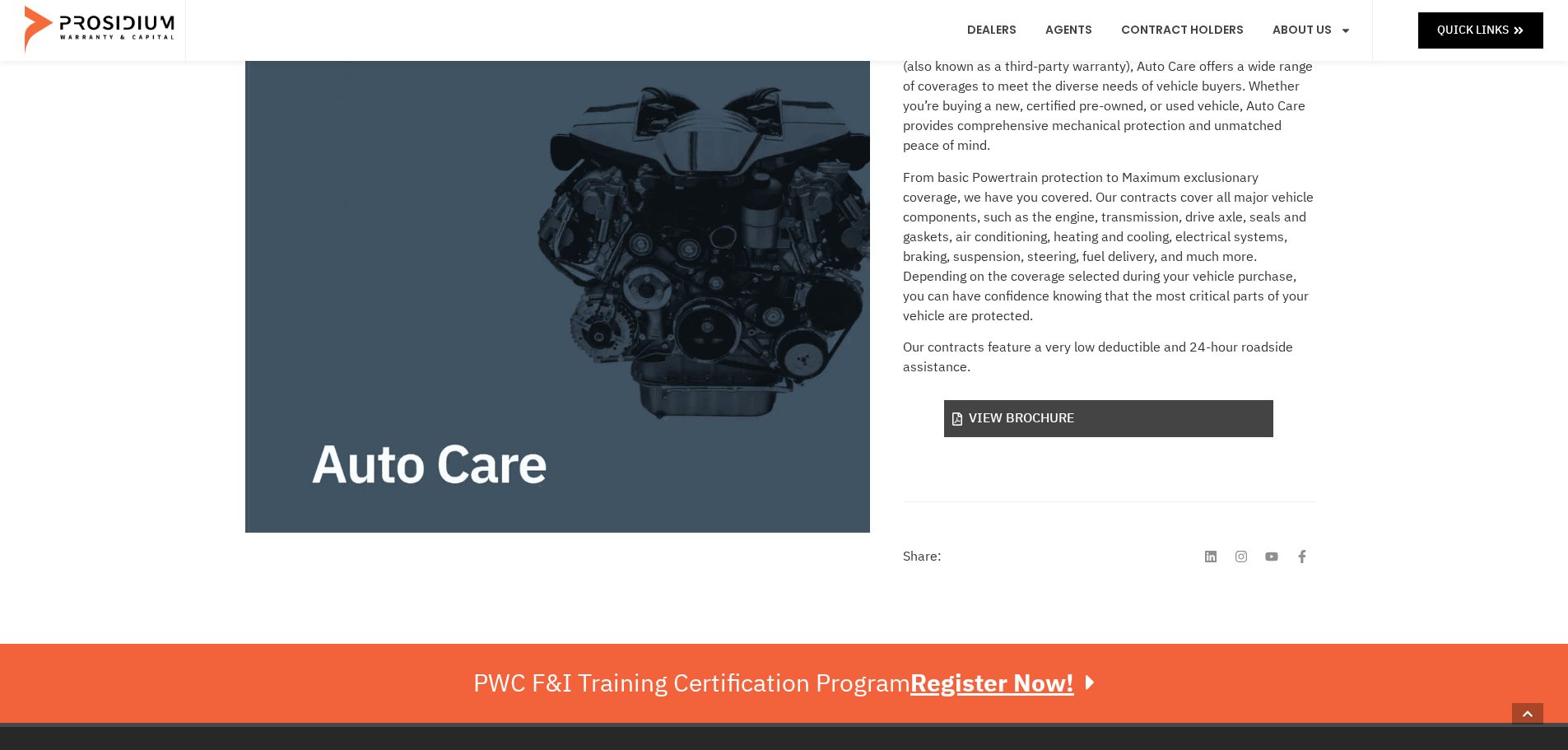
click at [1096, 418] on link "View Brochure" at bounding box center [1109, 419] width 329 height 37
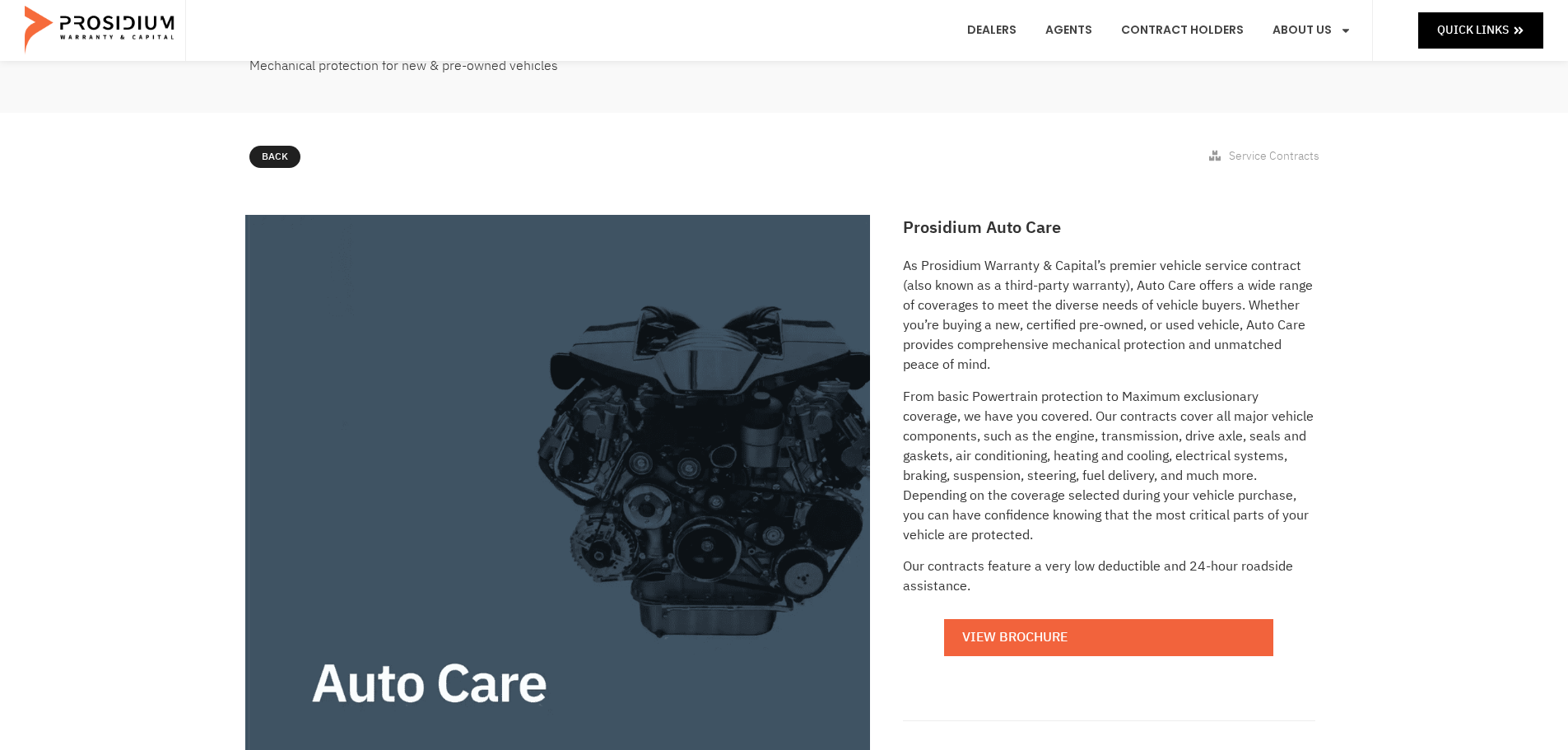
scroll to position [0, 0]
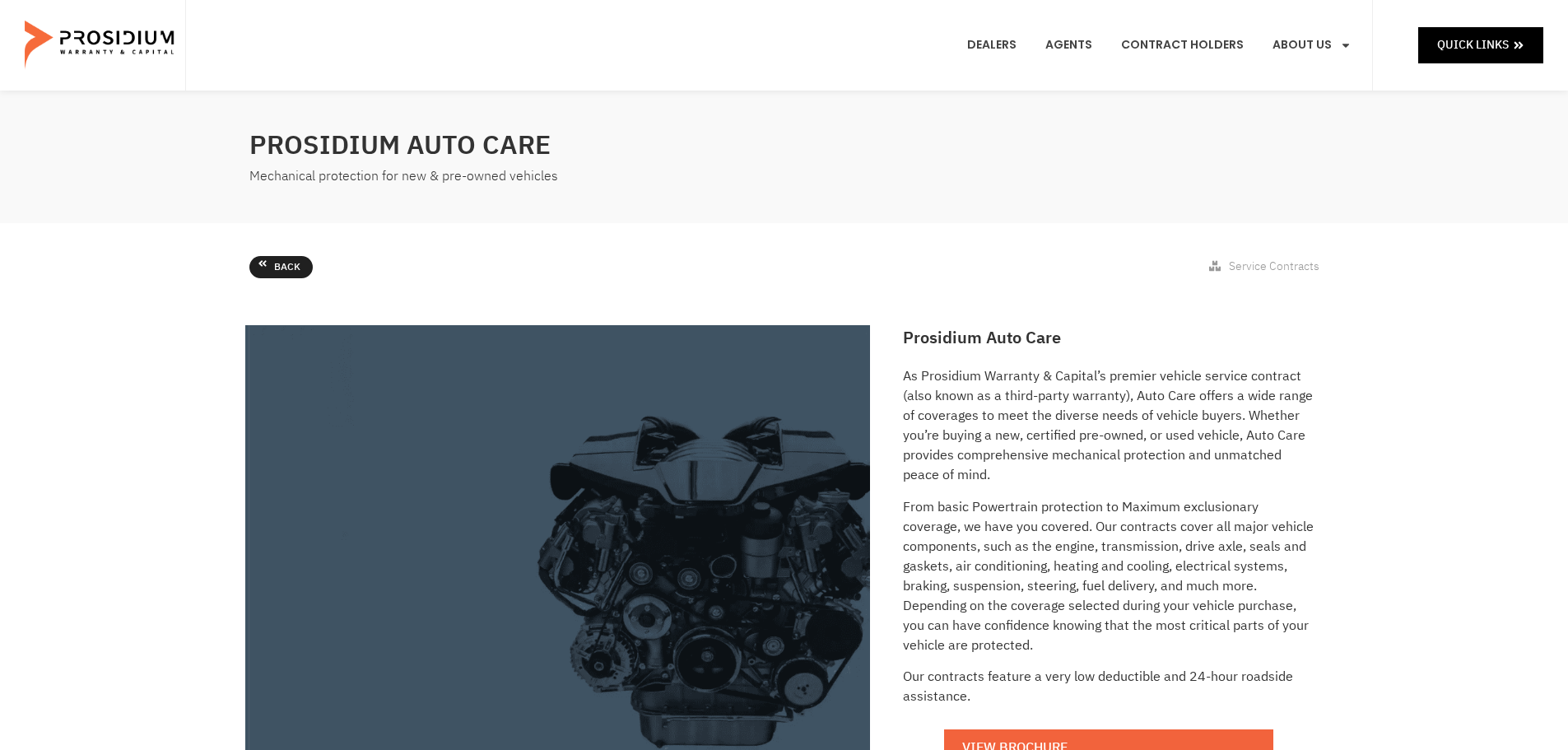
click at [281, 264] on span "Back" at bounding box center [287, 267] width 26 height 18
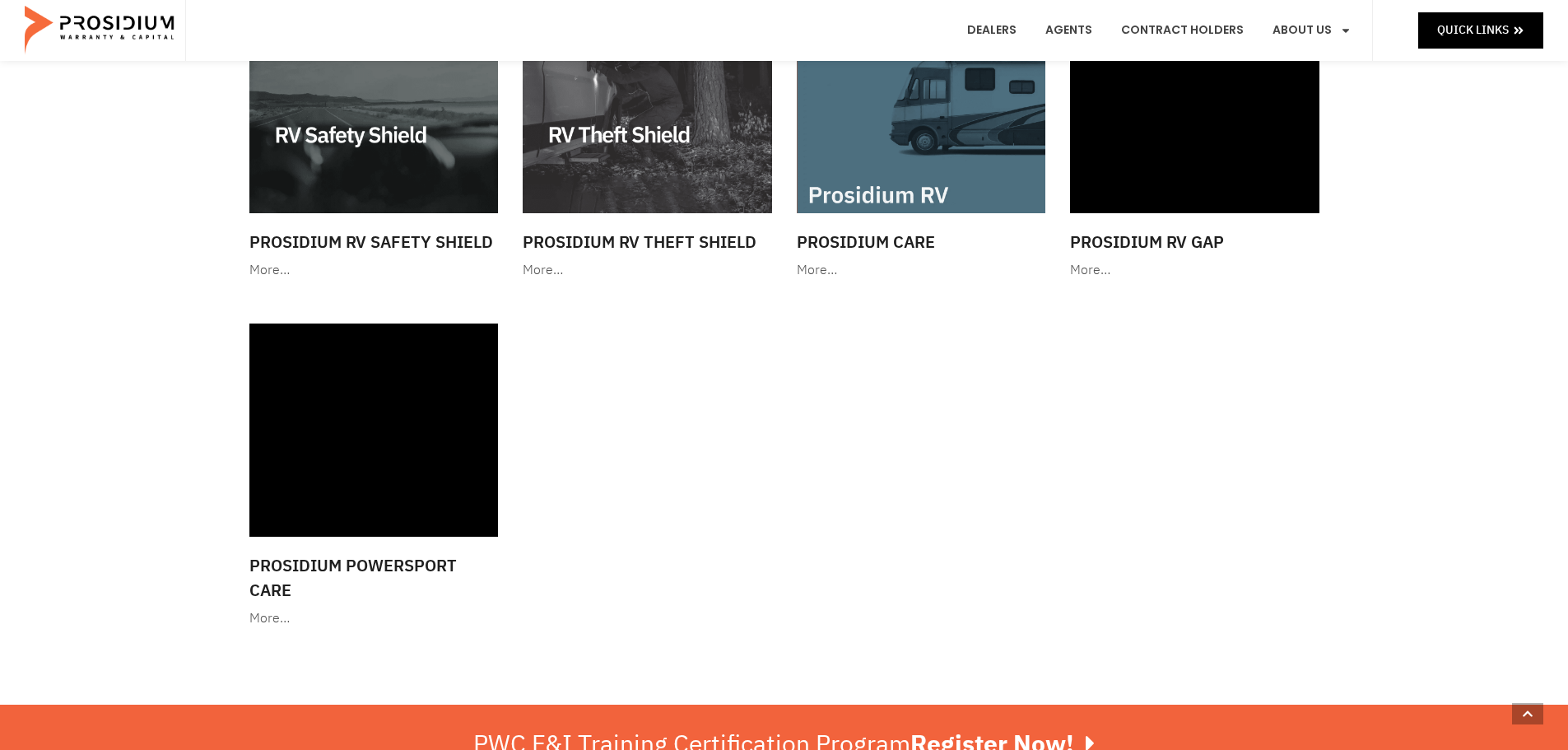
scroll to position [1627, 0]
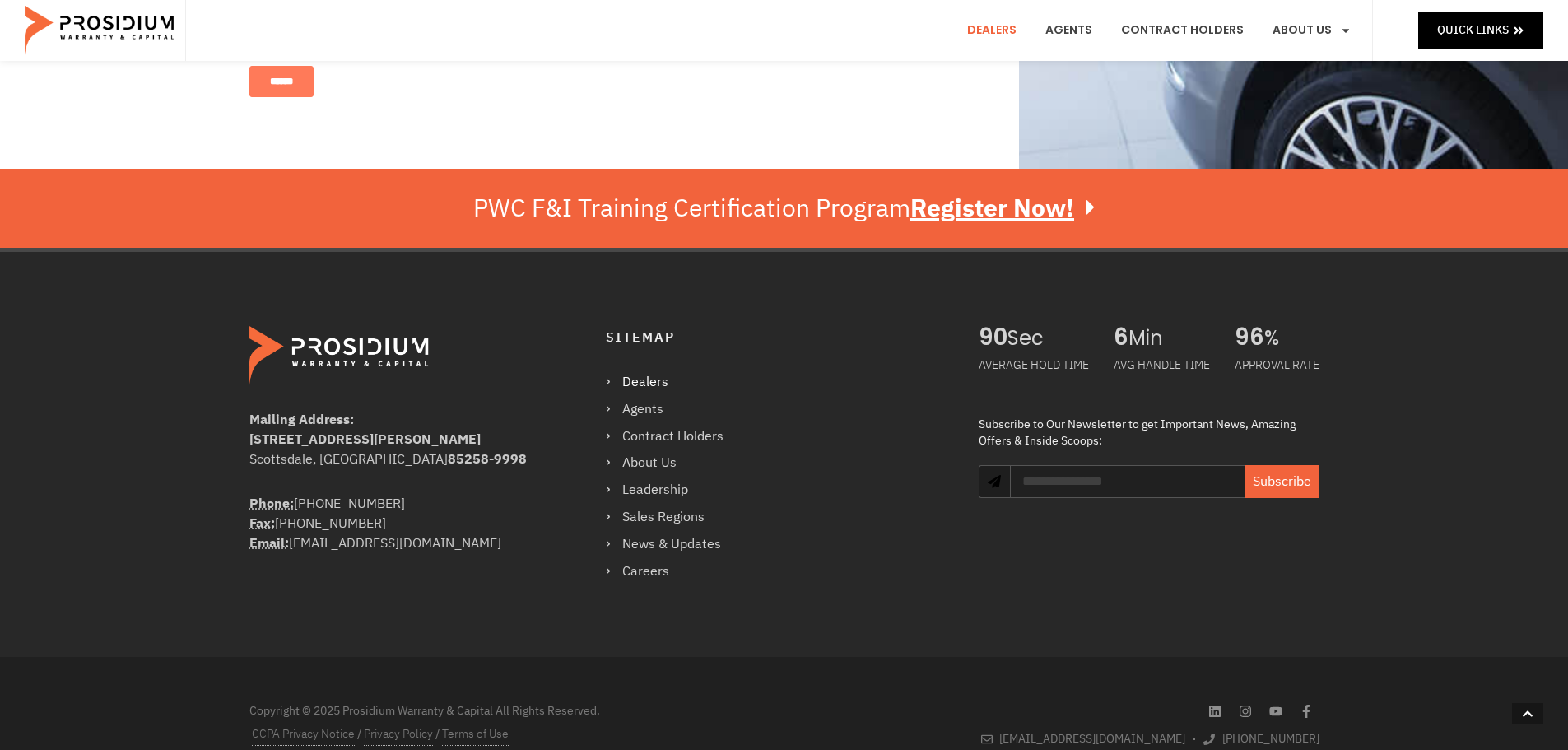
scroll to position [1247, 0]
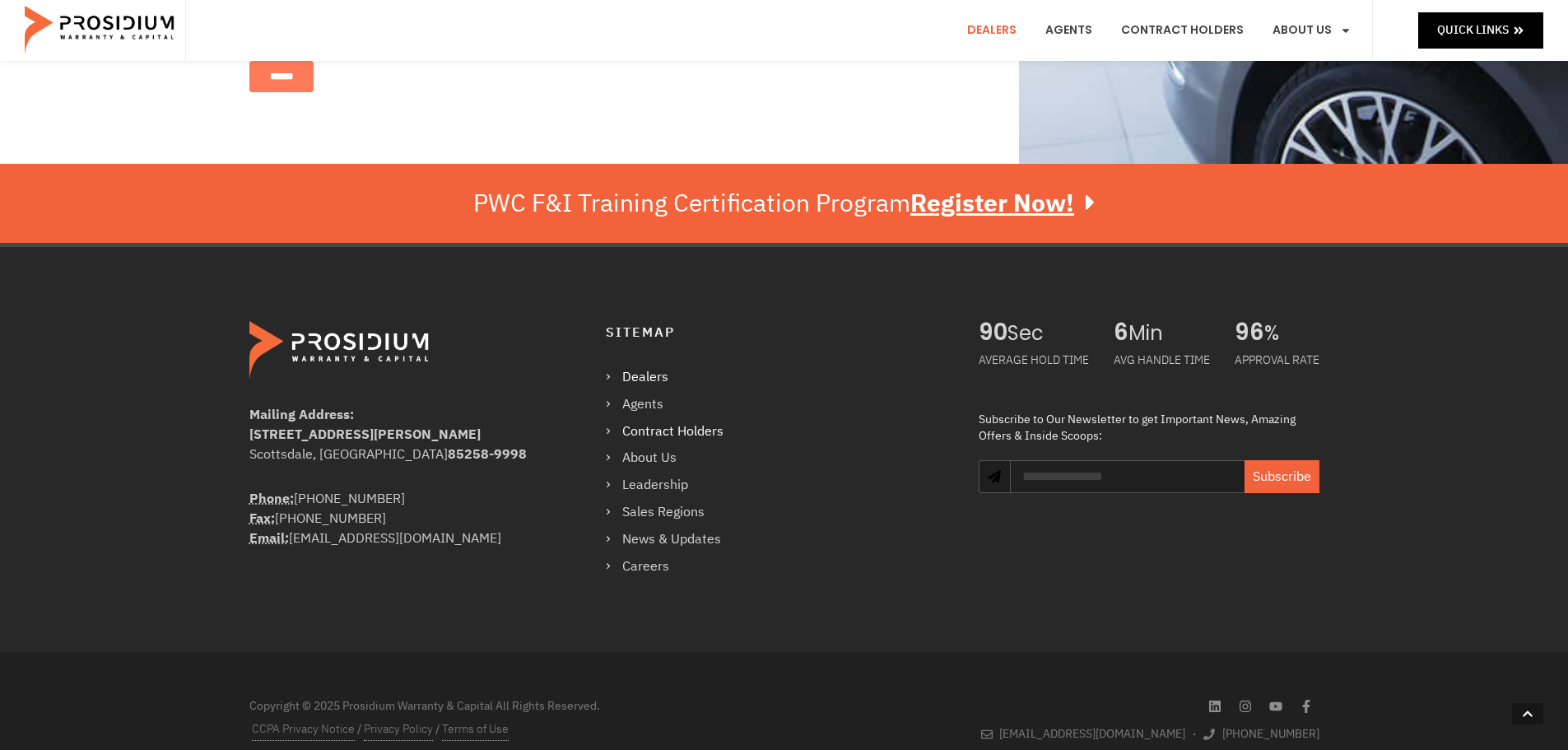
click at [680, 420] on link "Contract Holders" at bounding box center [673, 431] width 134 height 24
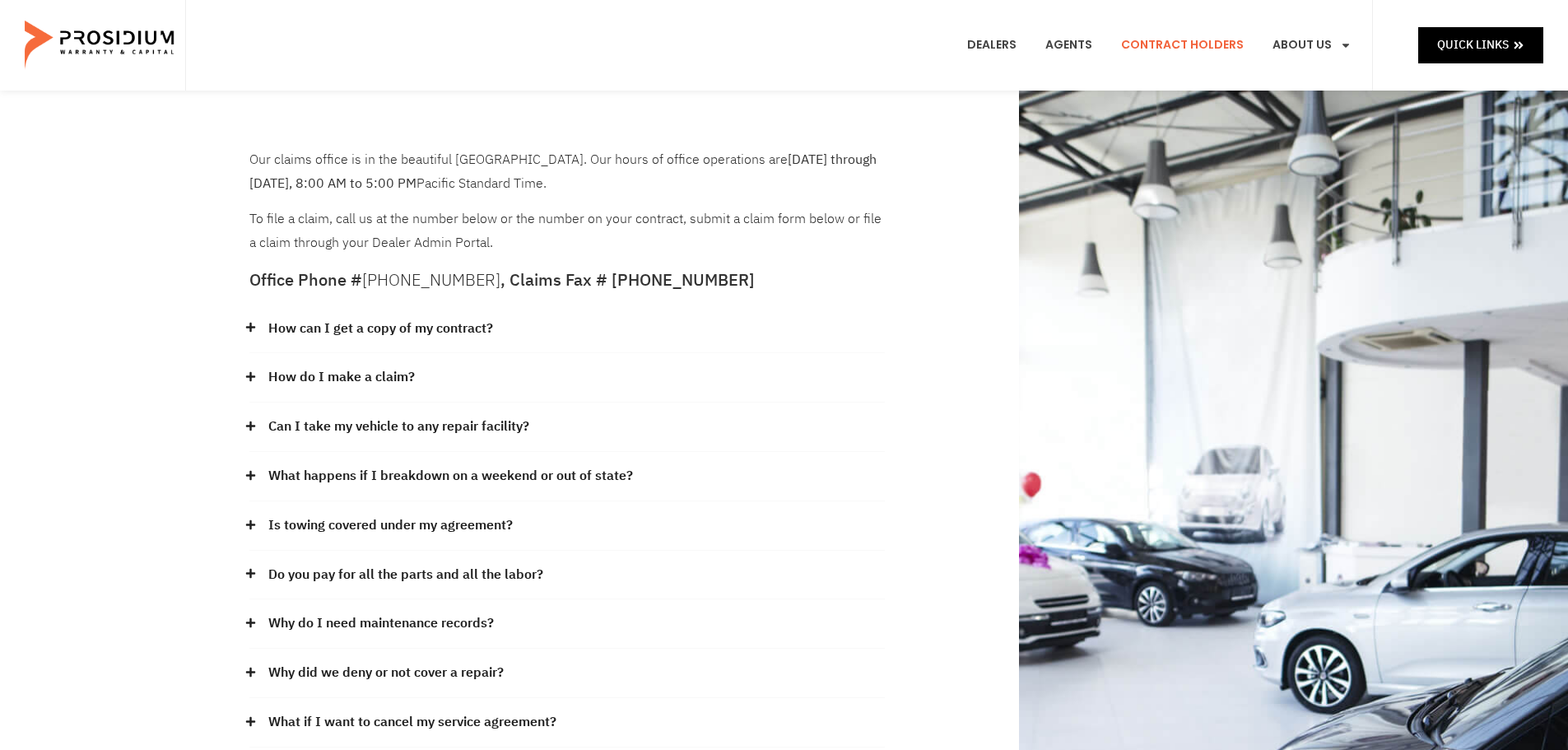
click at [453, 321] on link "How can I get a copy of my contract?" at bounding box center [380, 328] width 225 height 24
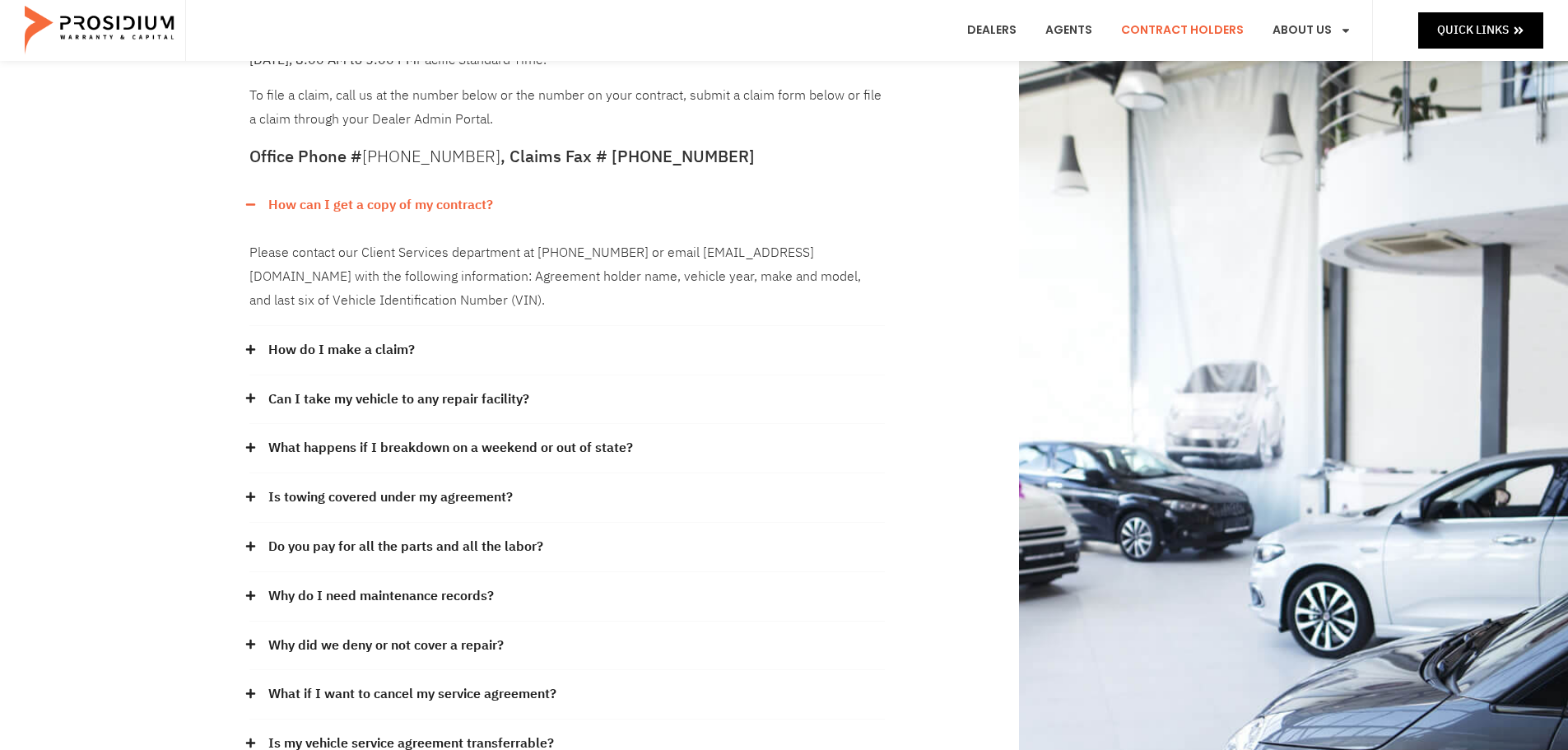
scroll to position [165, 0]
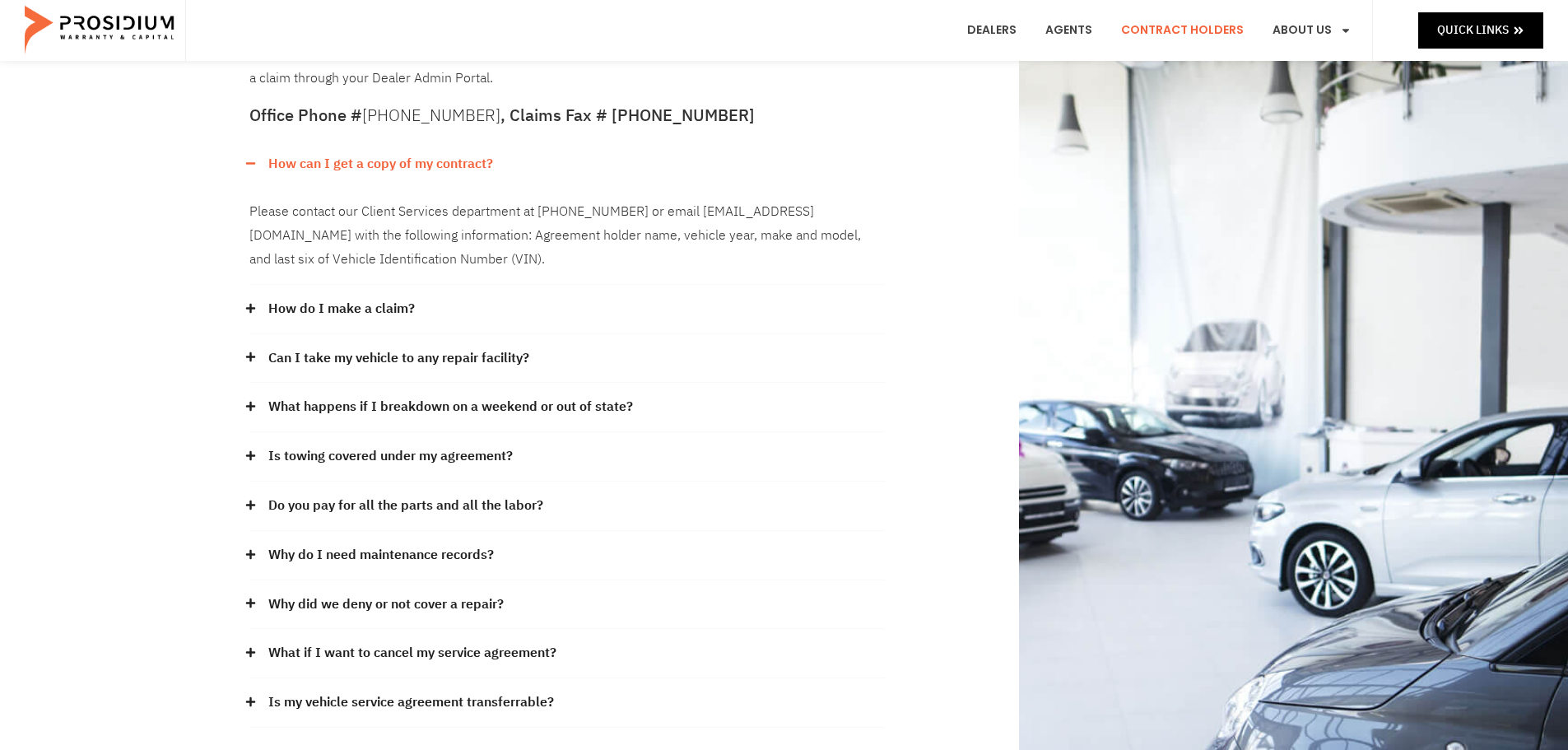
click at [355, 297] on link "How do I make a claim?" at bounding box center [342, 309] width 147 height 24
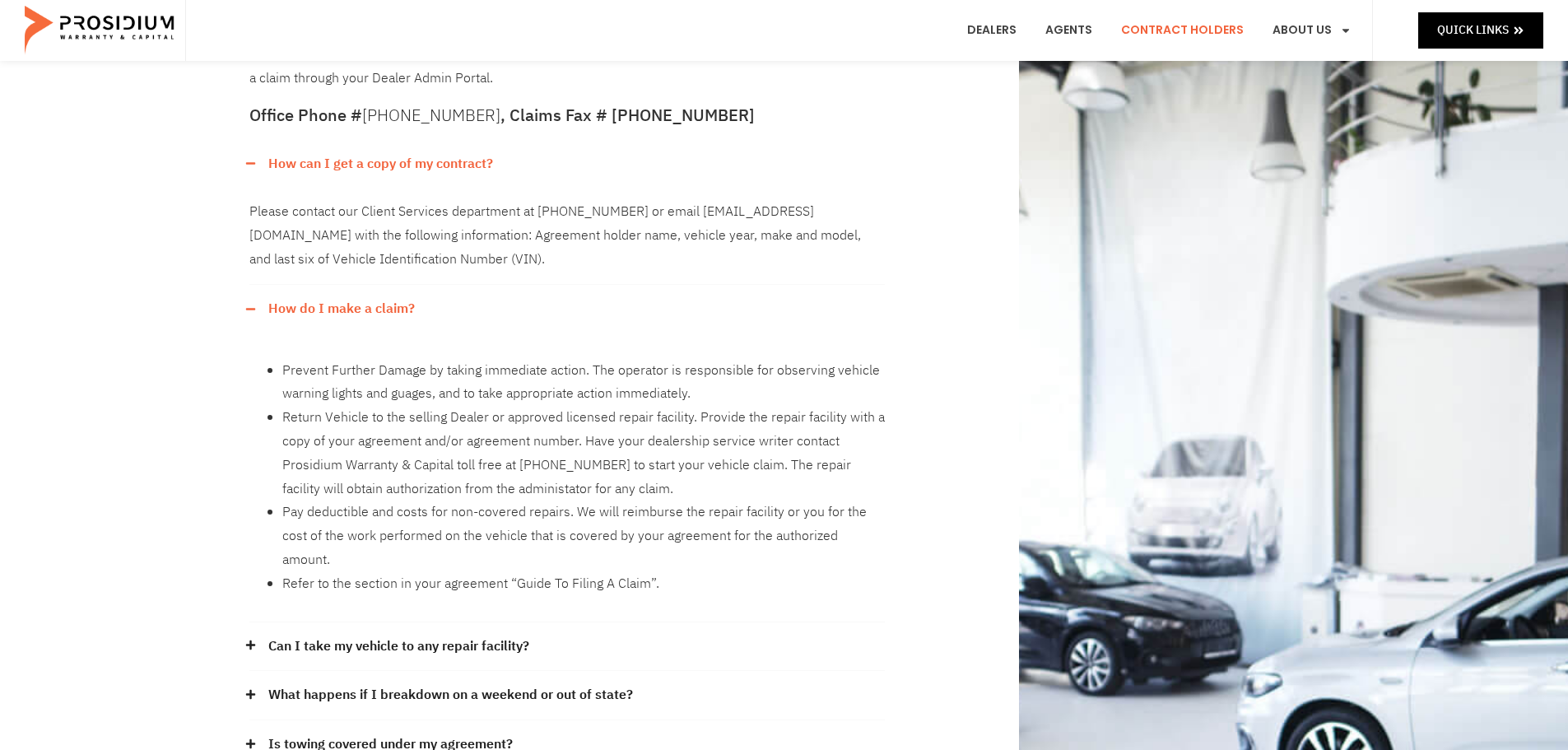
click at [385, 635] on link "Can I take my vehicle to any repair facility?" at bounding box center [399, 647] width 261 height 24
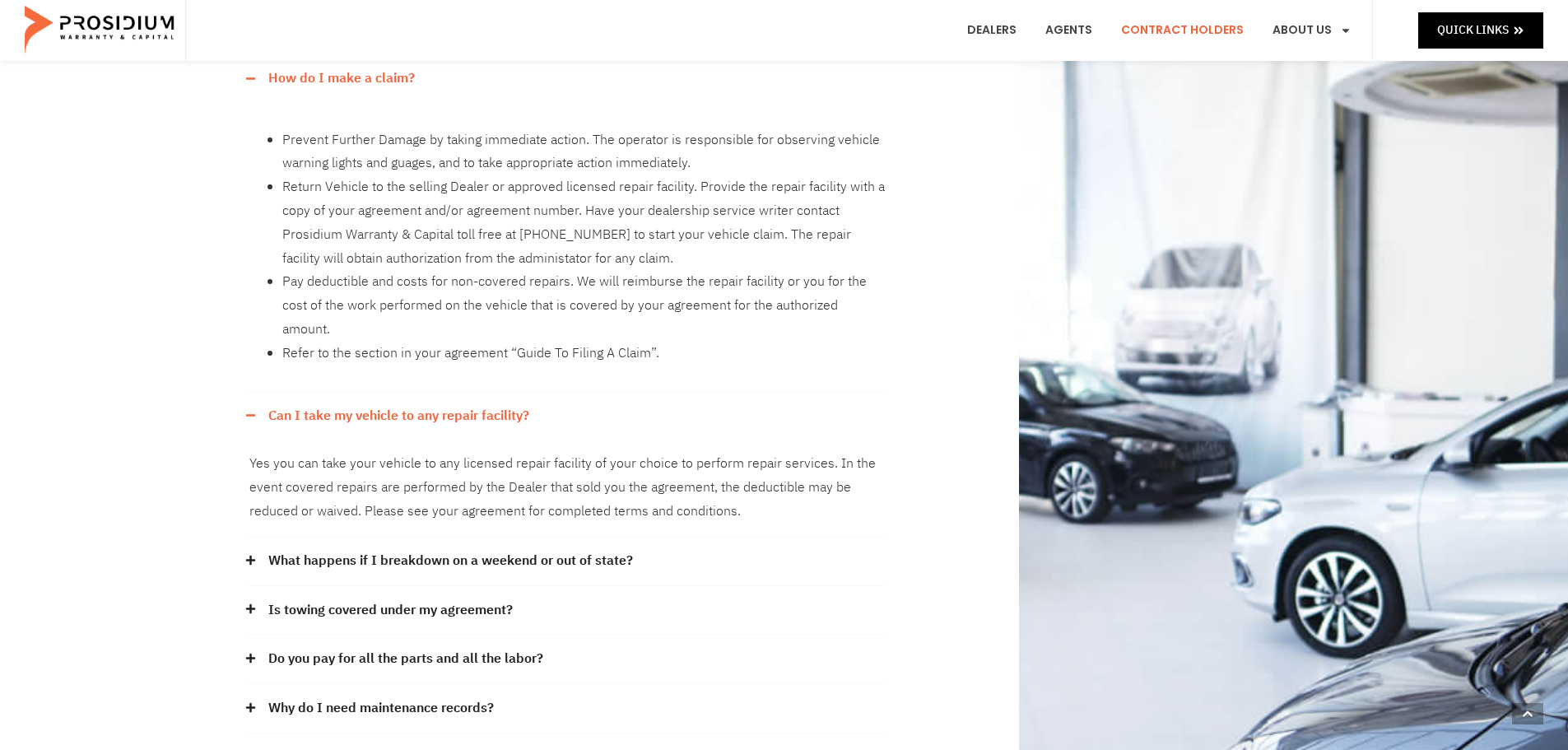
scroll to position [494, 0]
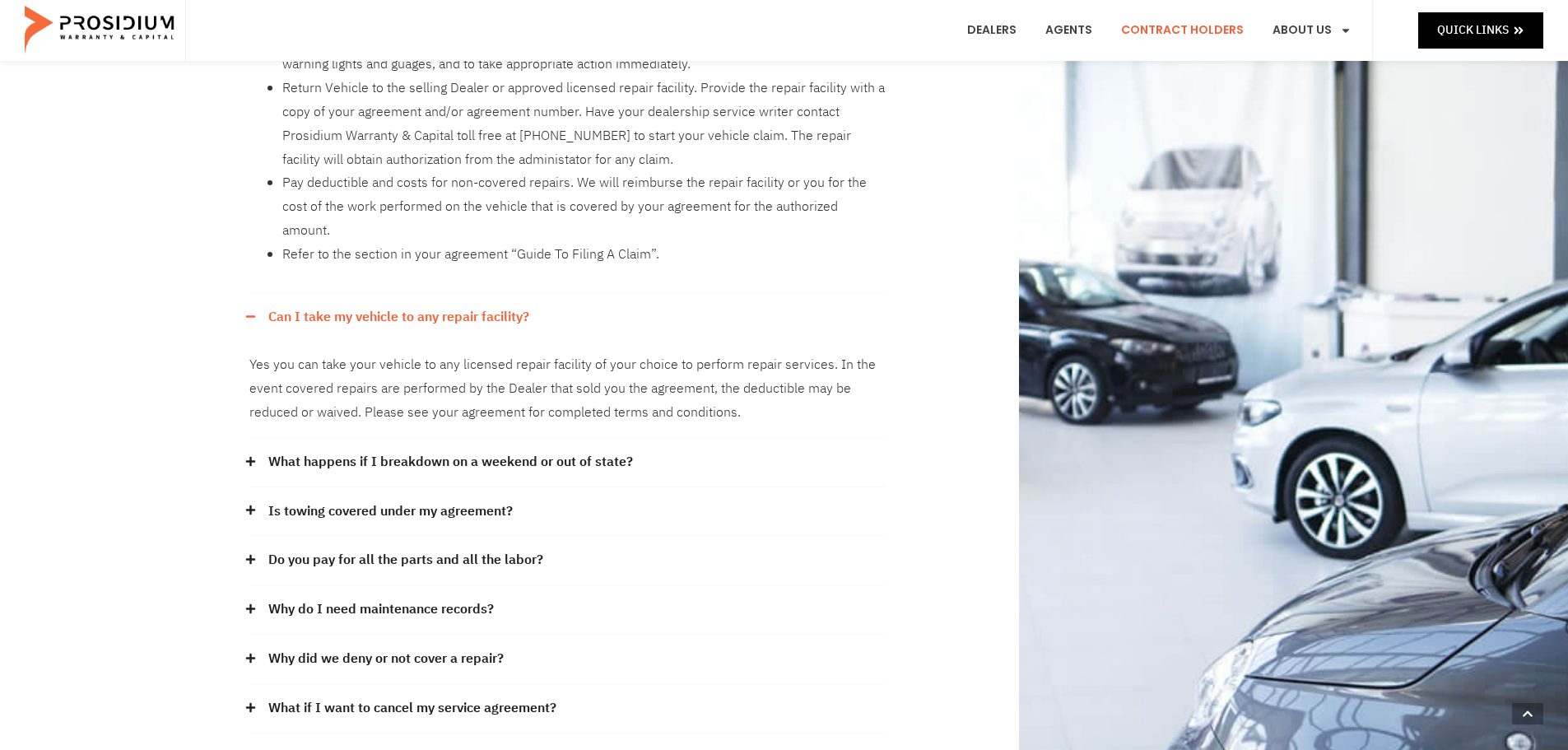
click at [362, 451] on link "What happens if I breakdown on a weekend or out of state?" at bounding box center [451, 462] width 365 height 24
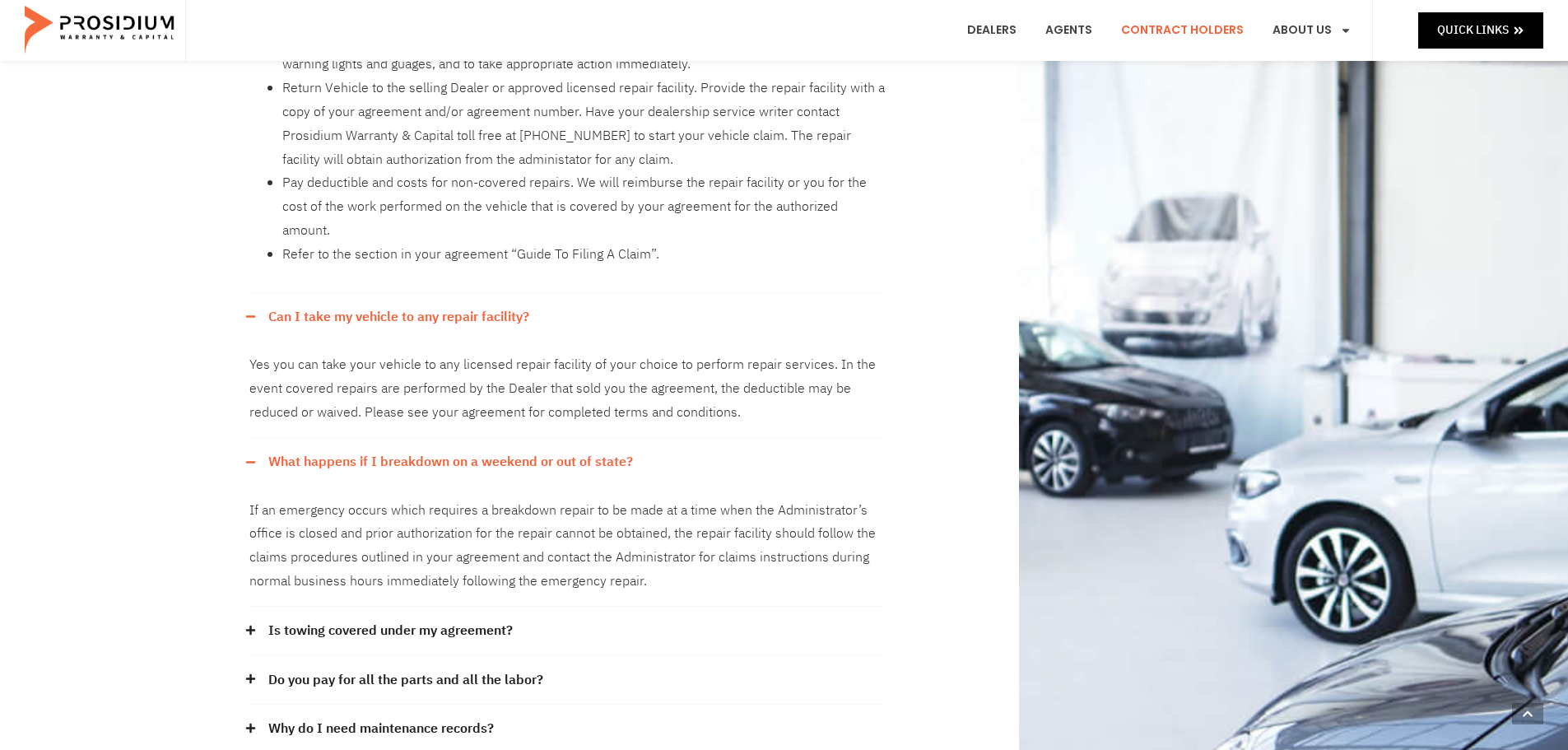
click at [356, 620] on link "Is towing covered under my agreement?" at bounding box center [390, 631] width 244 height 24
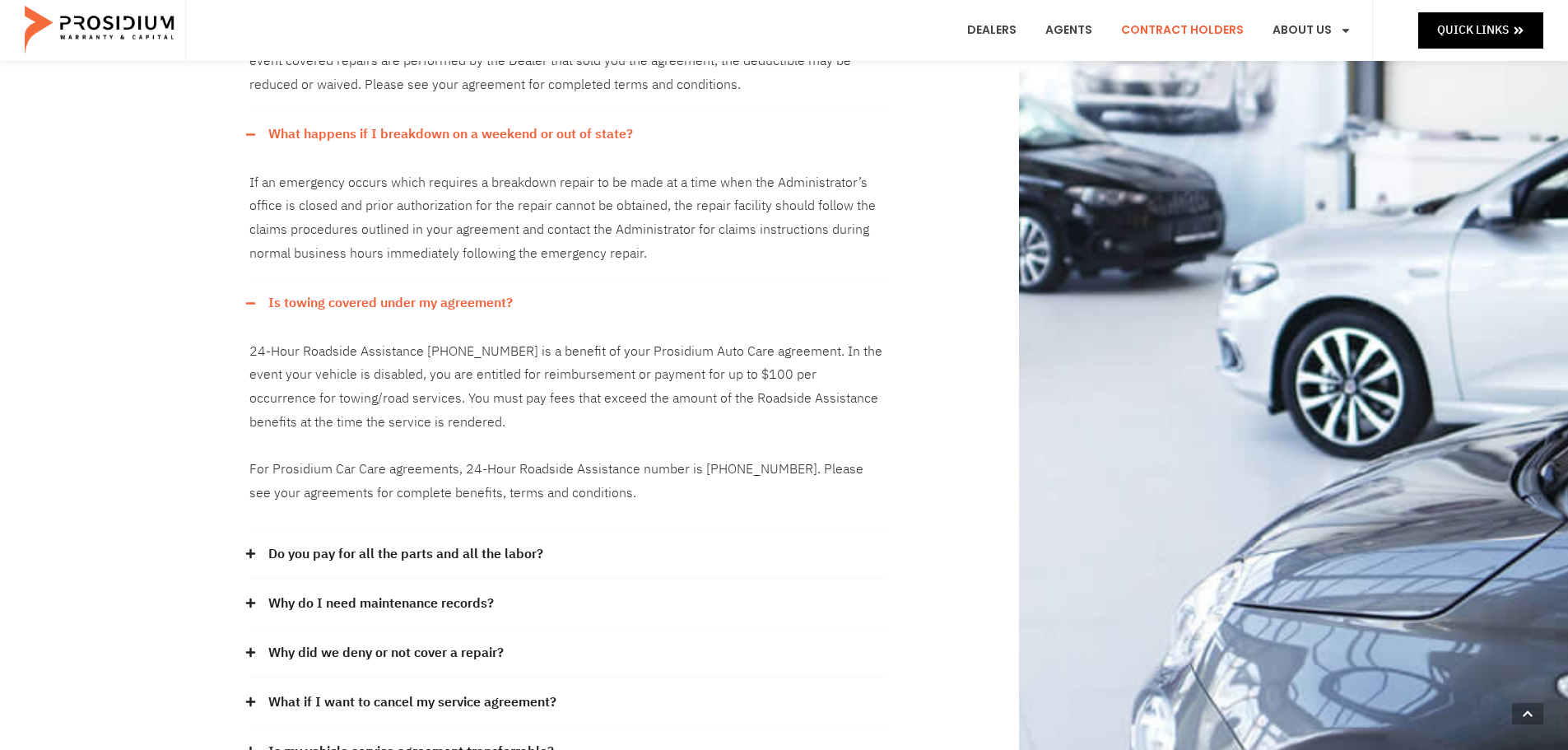
scroll to position [823, 0]
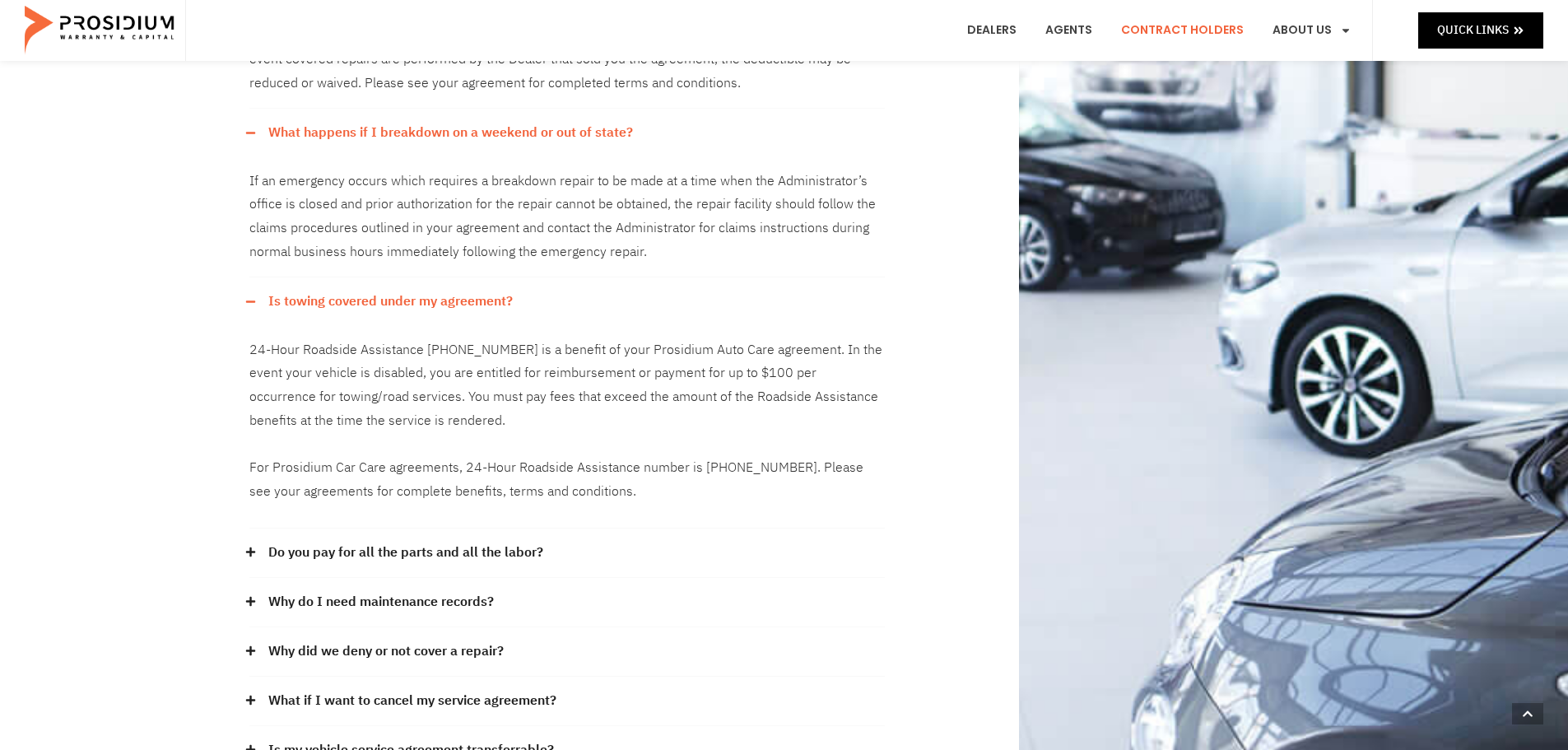
click at [420, 541] on link "Do you pay for all the parts and all the labor?" at bounding box center [405, 552] width 275 height 24
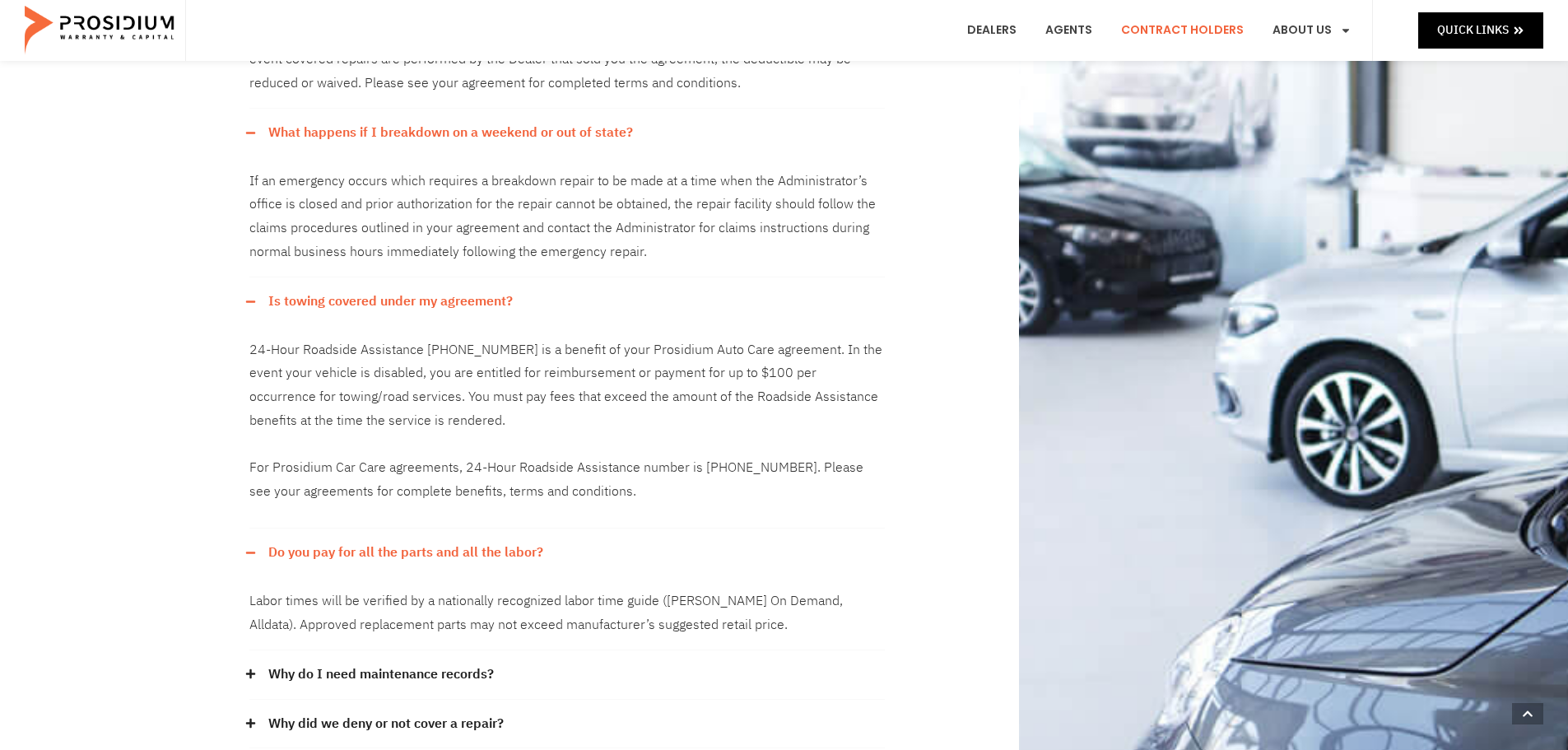
click at [401, 663] on link "Why do I need maintenance records?" at bounding box center [381, 675] width 226 height 24
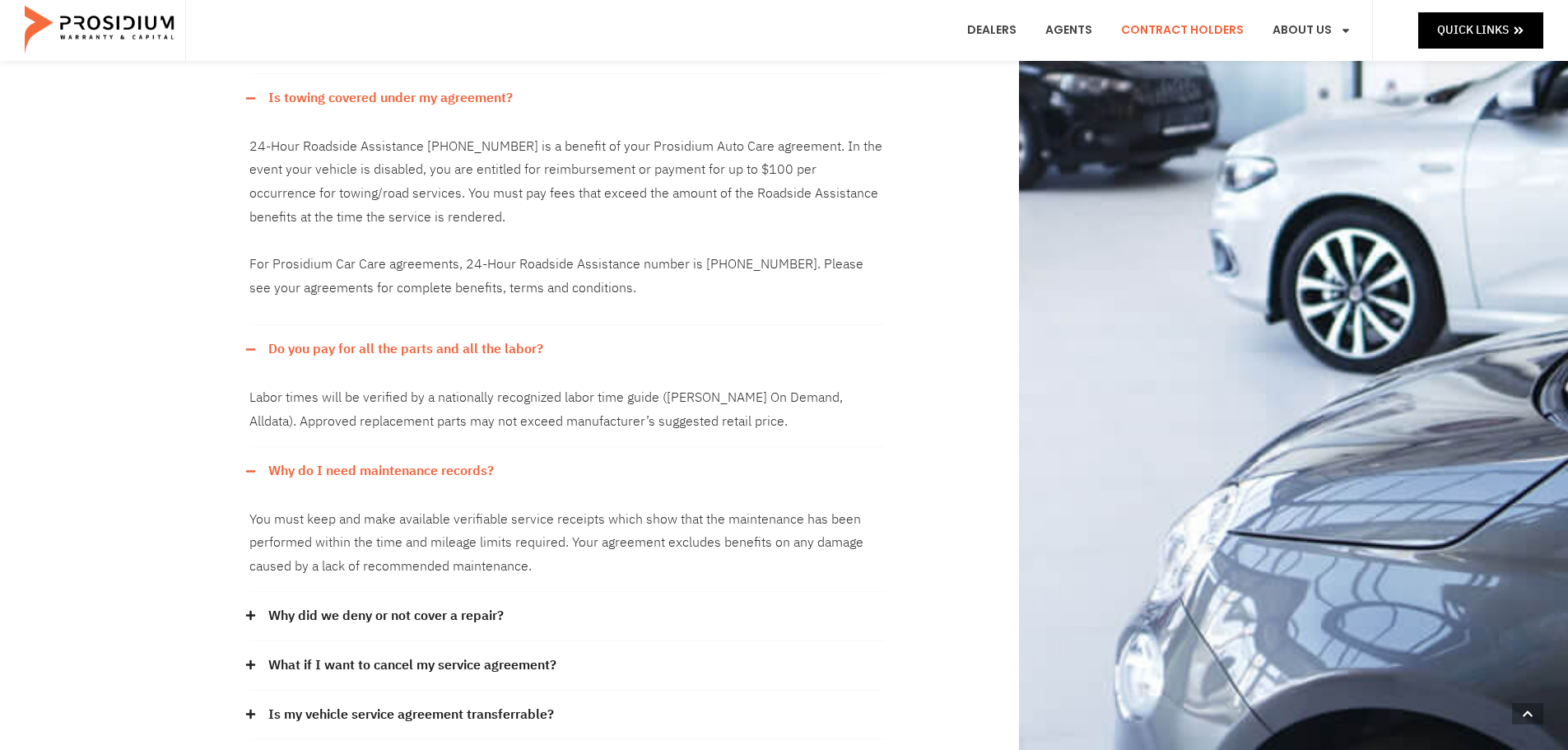
scroll to position [1070, 0]
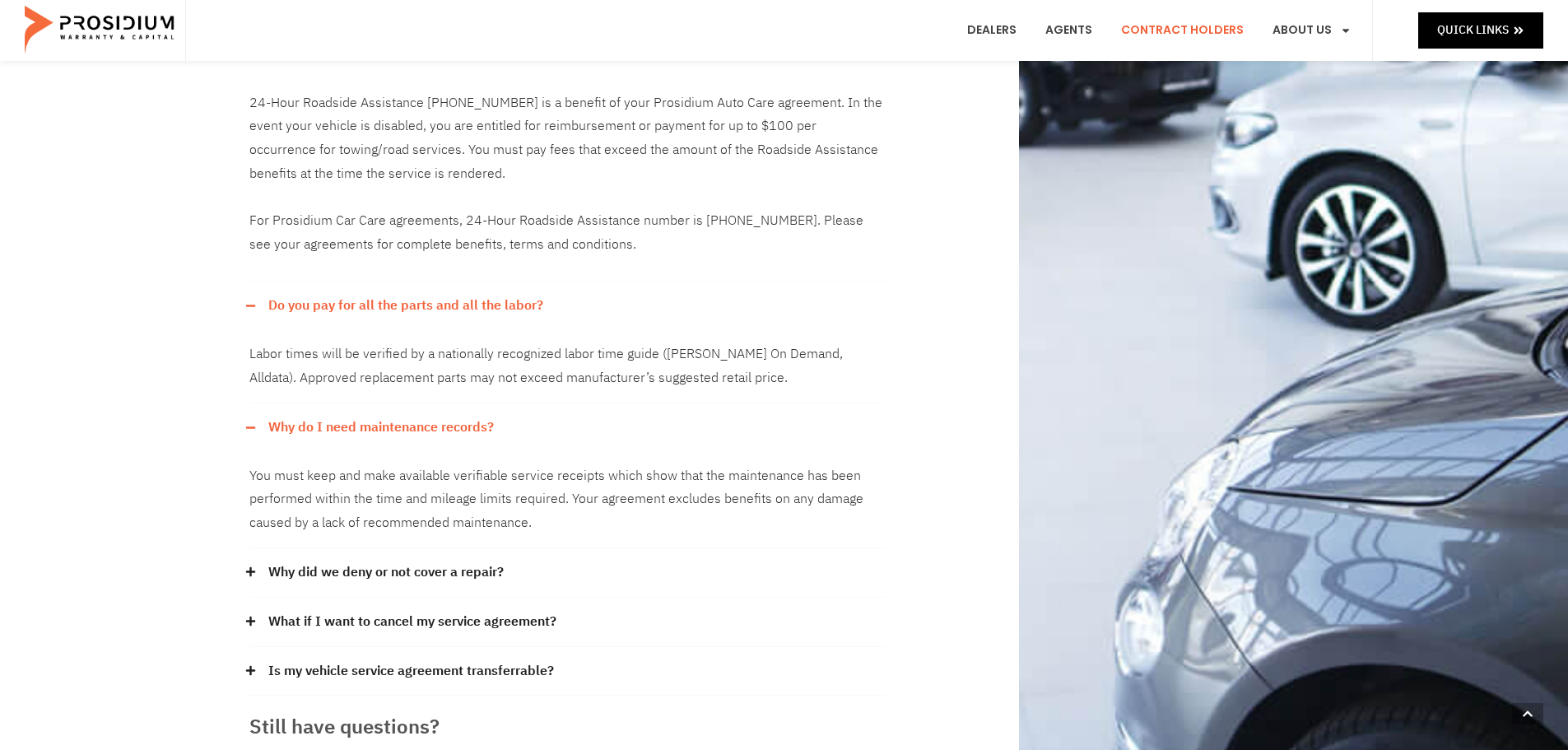
click at [437, 561] on link "Why did we deny or not cover a repair?" at bounding box center [386, 572] width 235 height 24
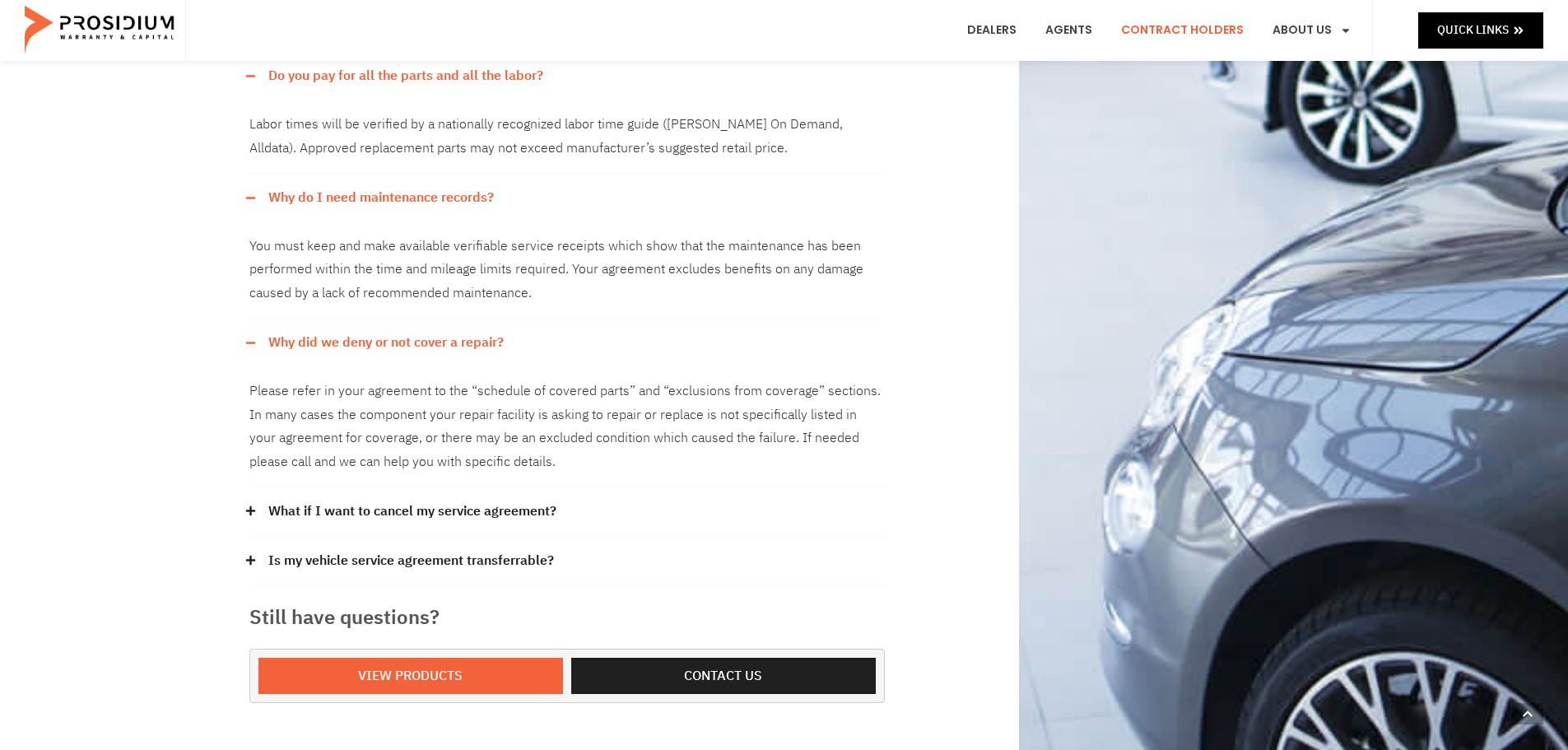
scroll to position [1318, 0]
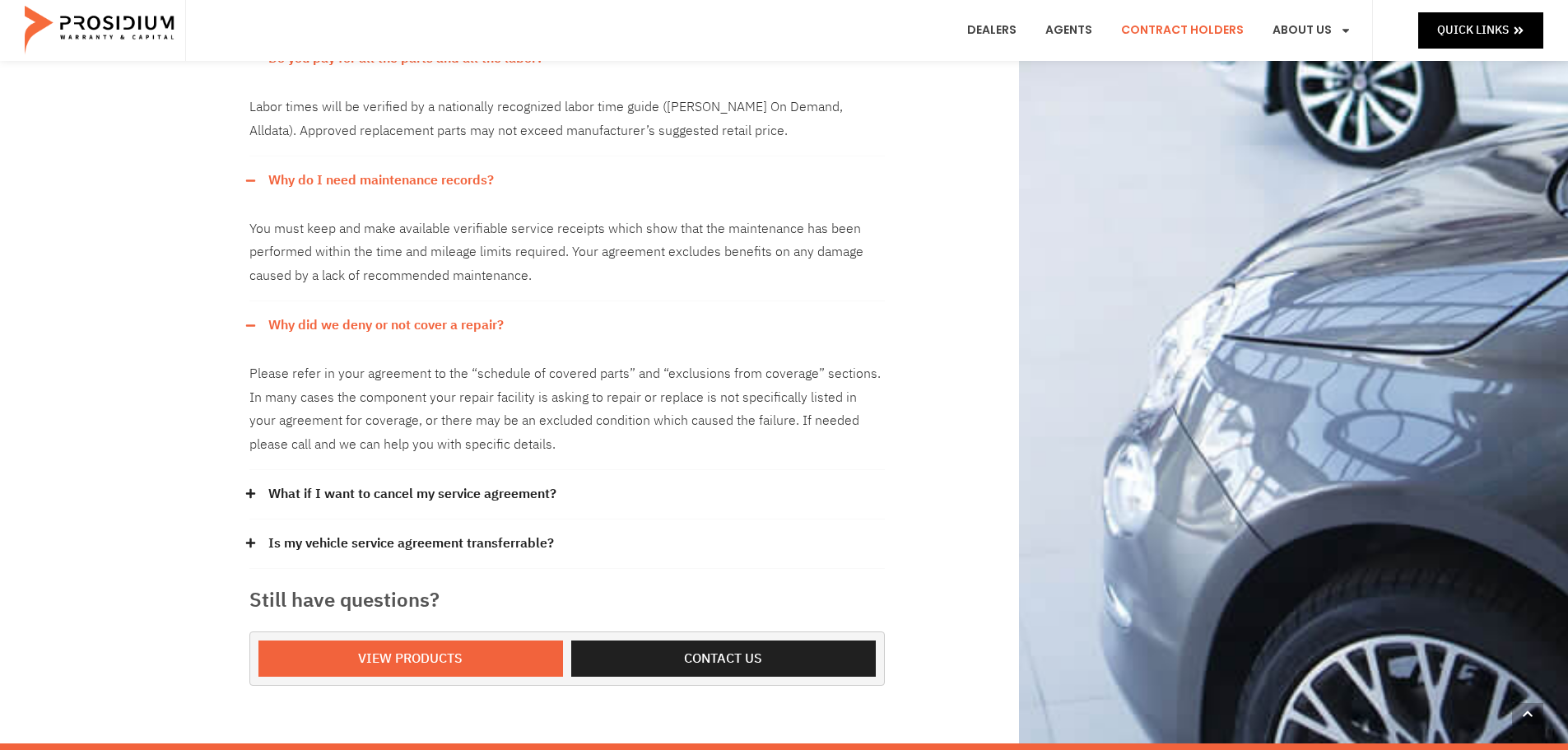
drag, startPoint x: 400, startPoint y: 468, endPoint x: 400, endPoint y: 480, distance: 12.0
click at [400, 483] on link "What if I want to cancel my service agreement?" at bounding box center [412, 494] width 289 height 24
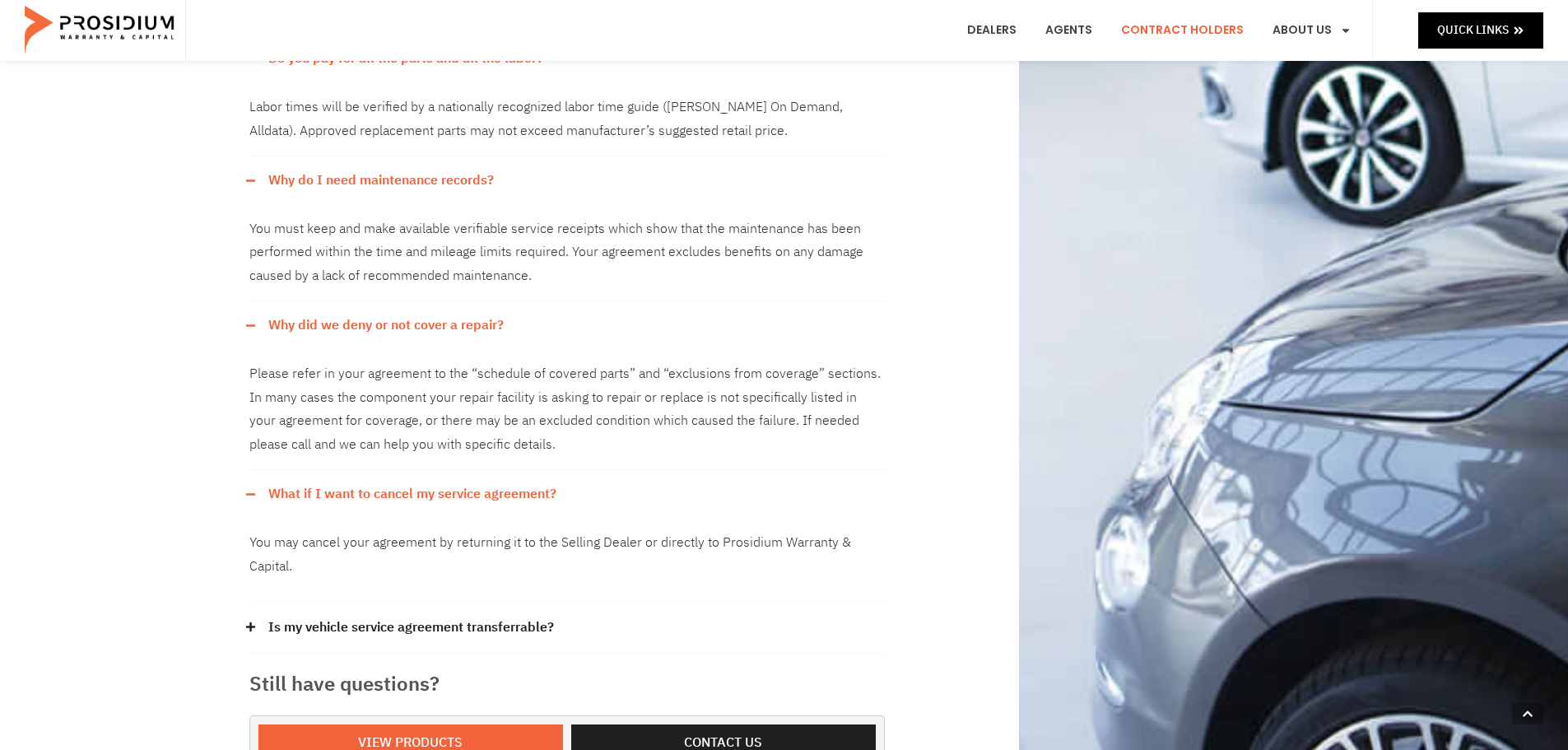
click at [399, 616] on link "Is my vehicle service agreement transferrable?" at bounding box center [411, 627] width 286 height 24
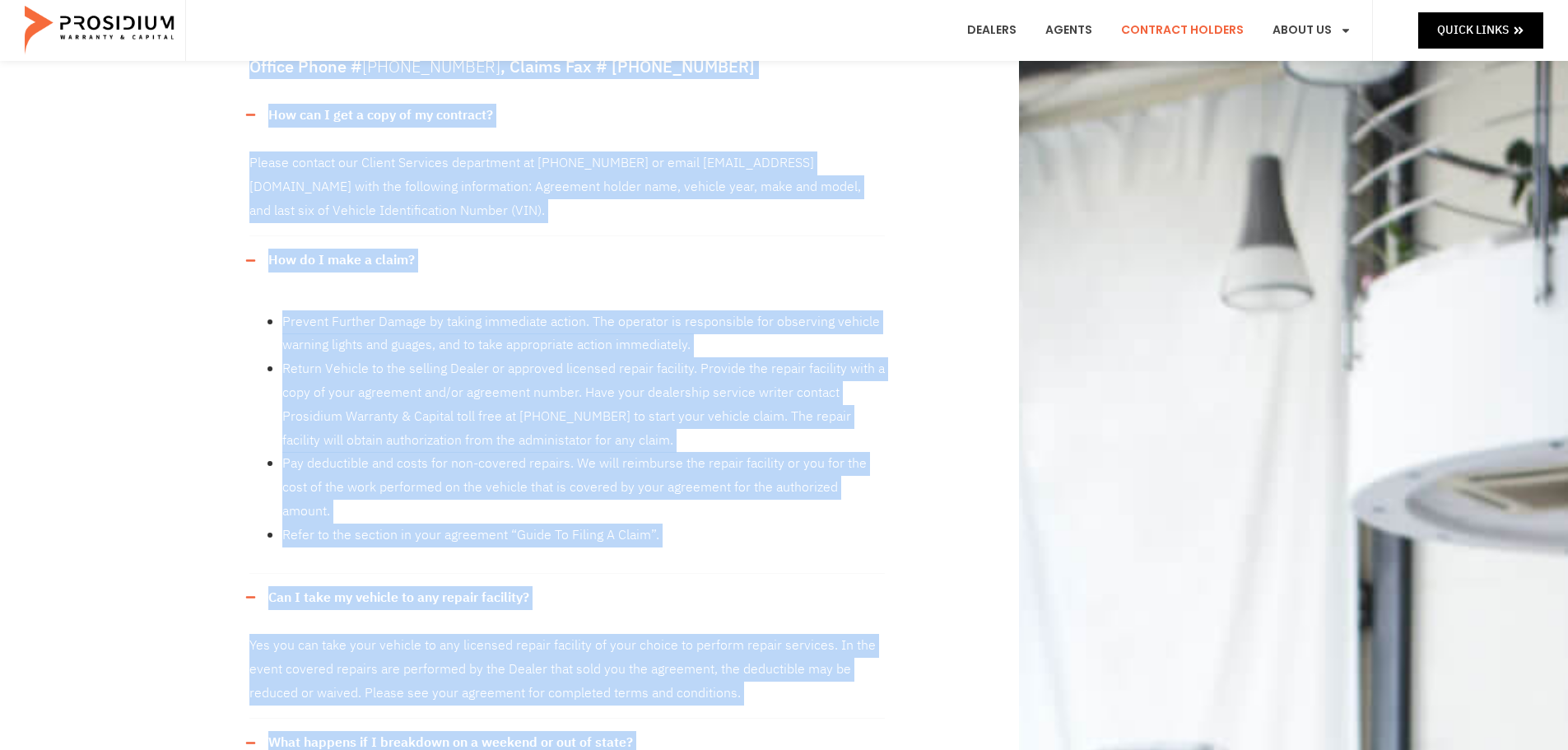
scroll to position [0, 0]
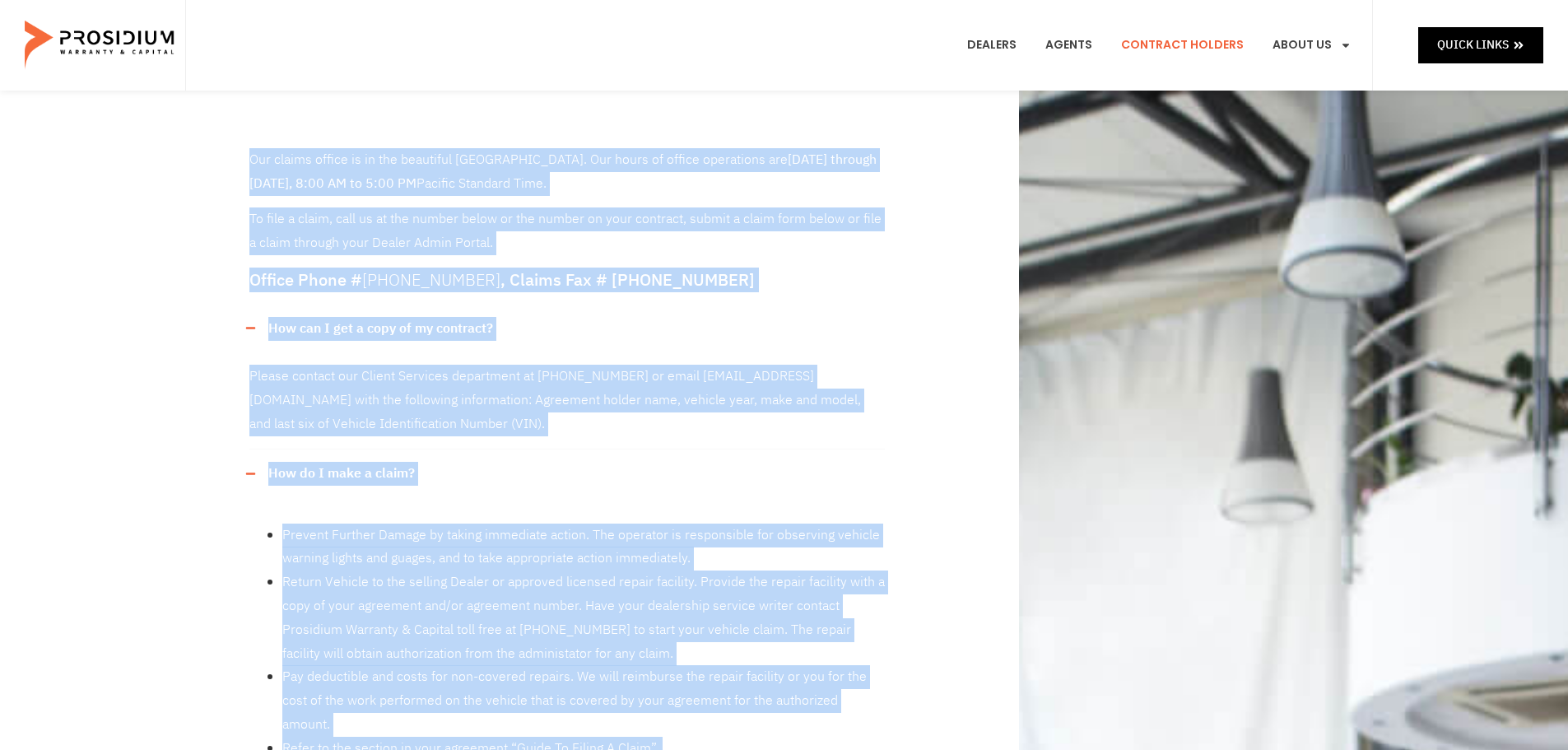
drag, startPoint x: 434, startPoint y: 454, endPoint x: 234, endPoint y: 142, distance: 370.6
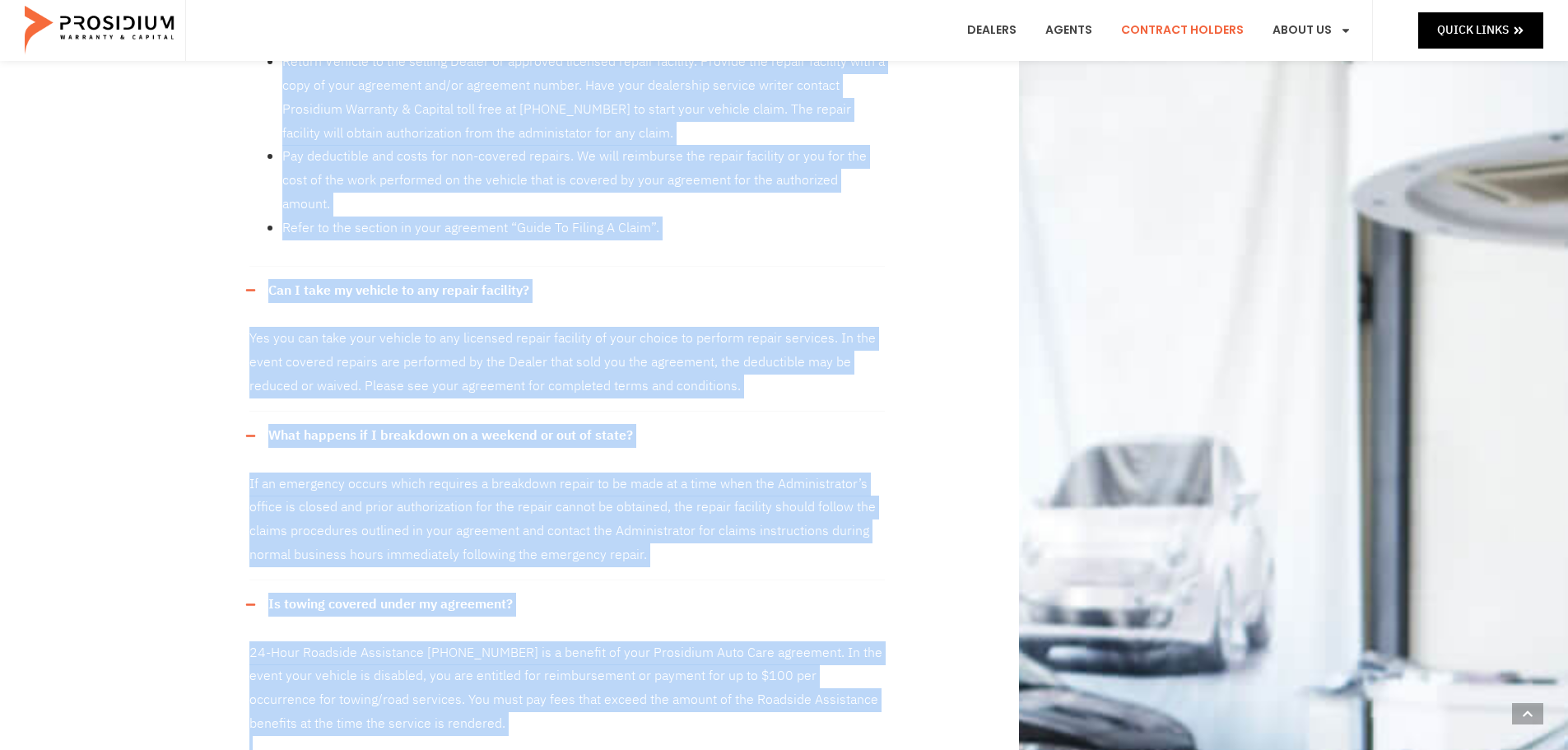
scroll to position [494, 0]
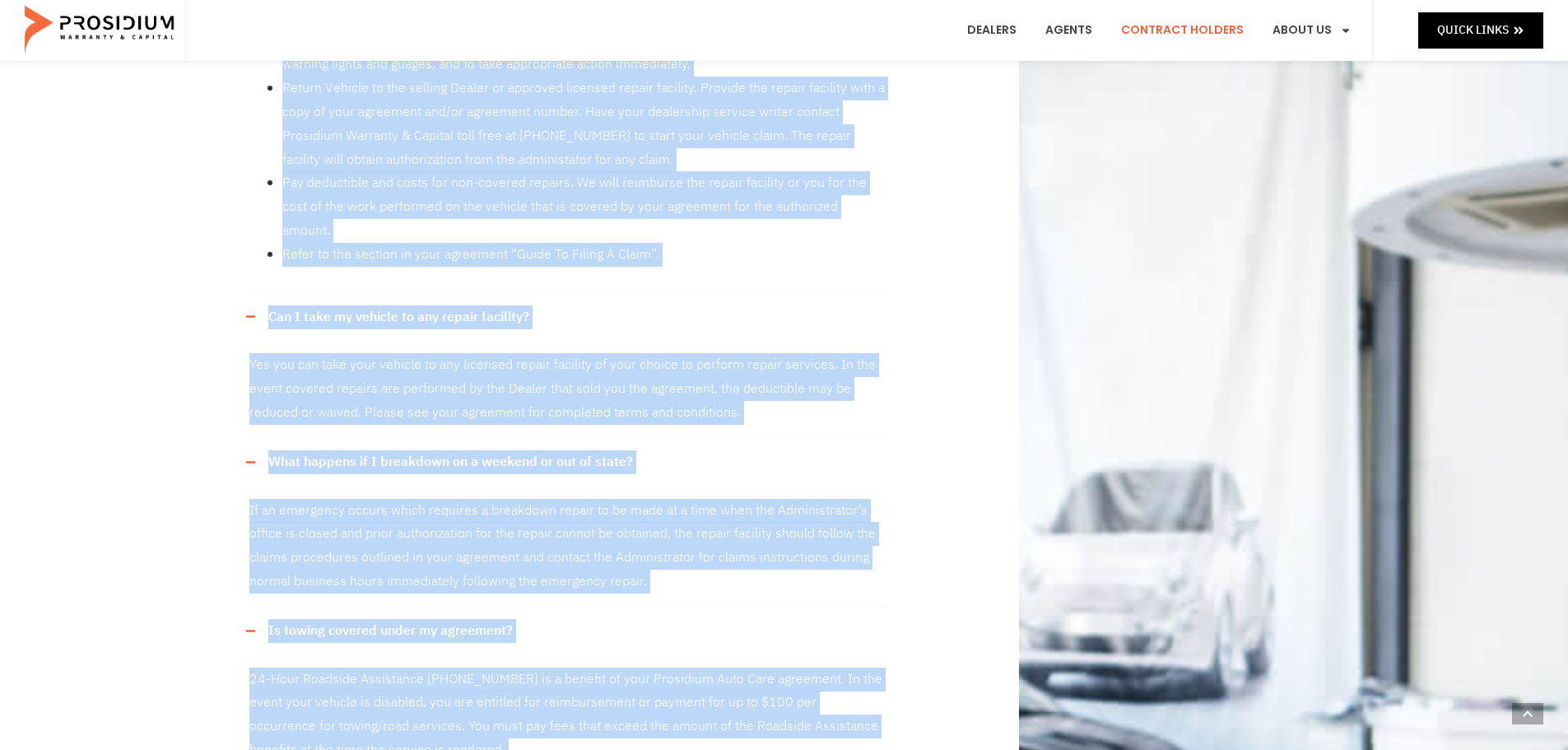
copy div "Our claims office is in the beautiful Pacific Northwest. Our hours of office op…"
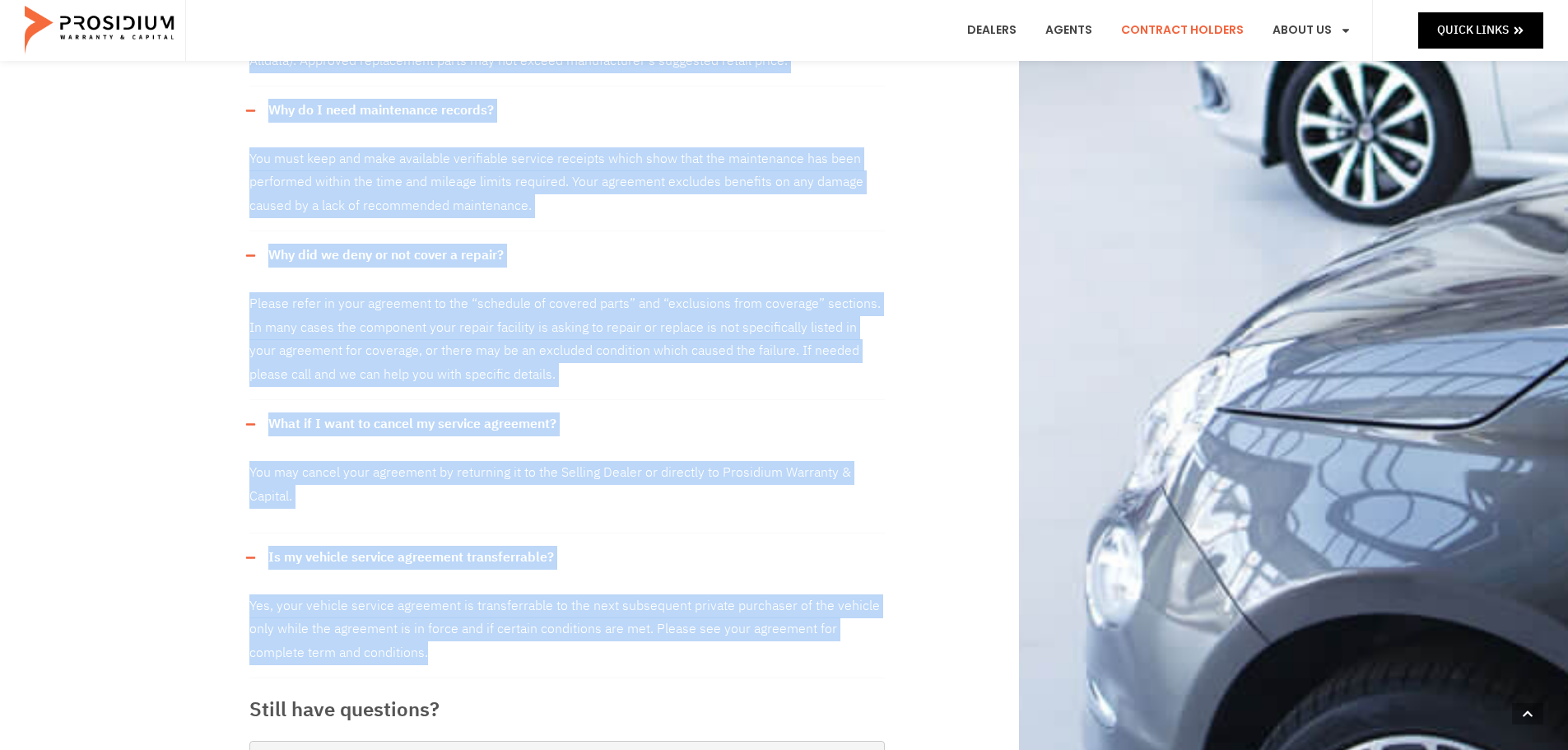
scroll to position [1153, 0]
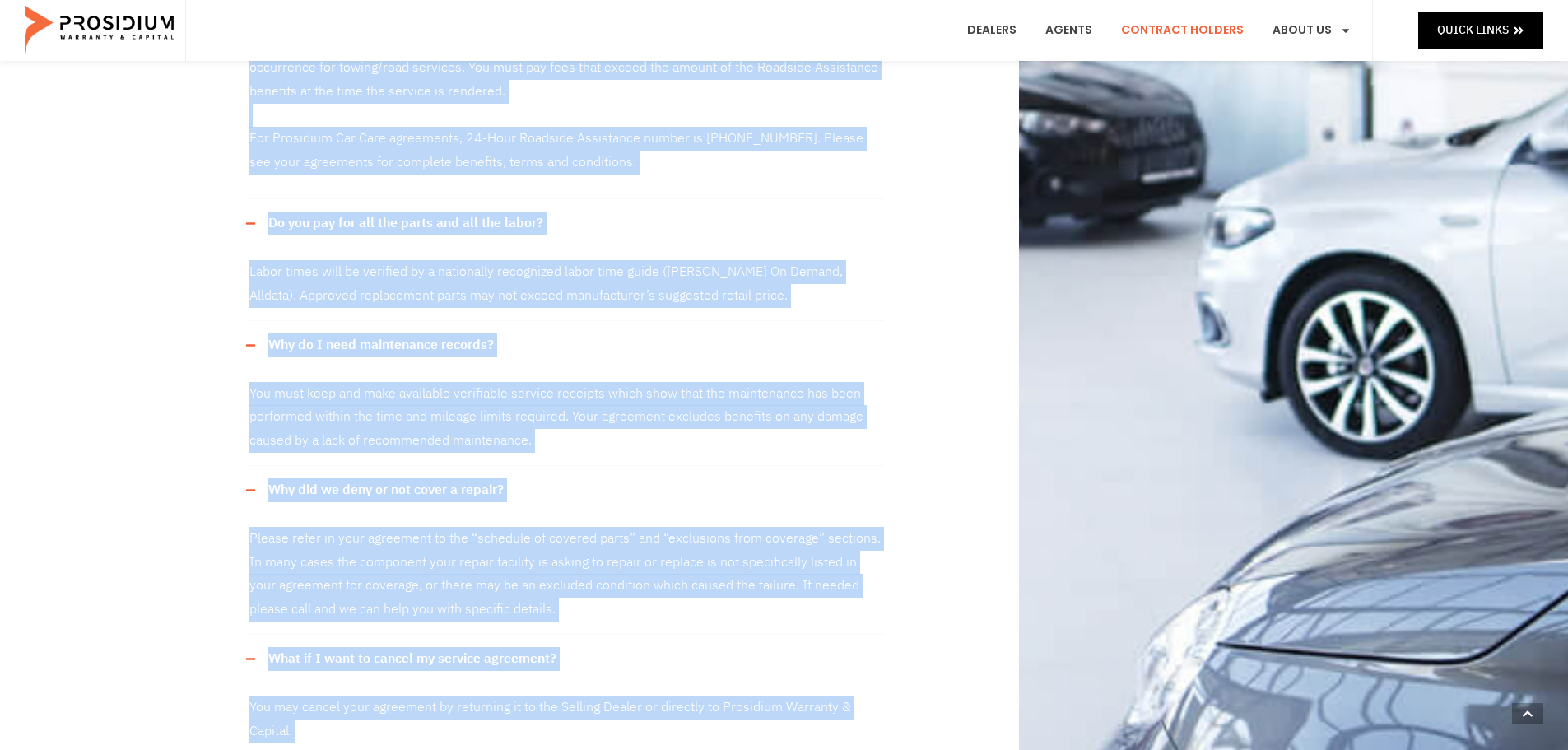
drag, startPoint x: 976, startPoint y: 208, endPoint x: 973, endPoint y: 196, distance: 12.4
click at [976, 208] on div "Our claims office is in the beautiful Pacific Northwest. Our hours of office op…" at bounding box center [784, 14] width 1087 height 2151
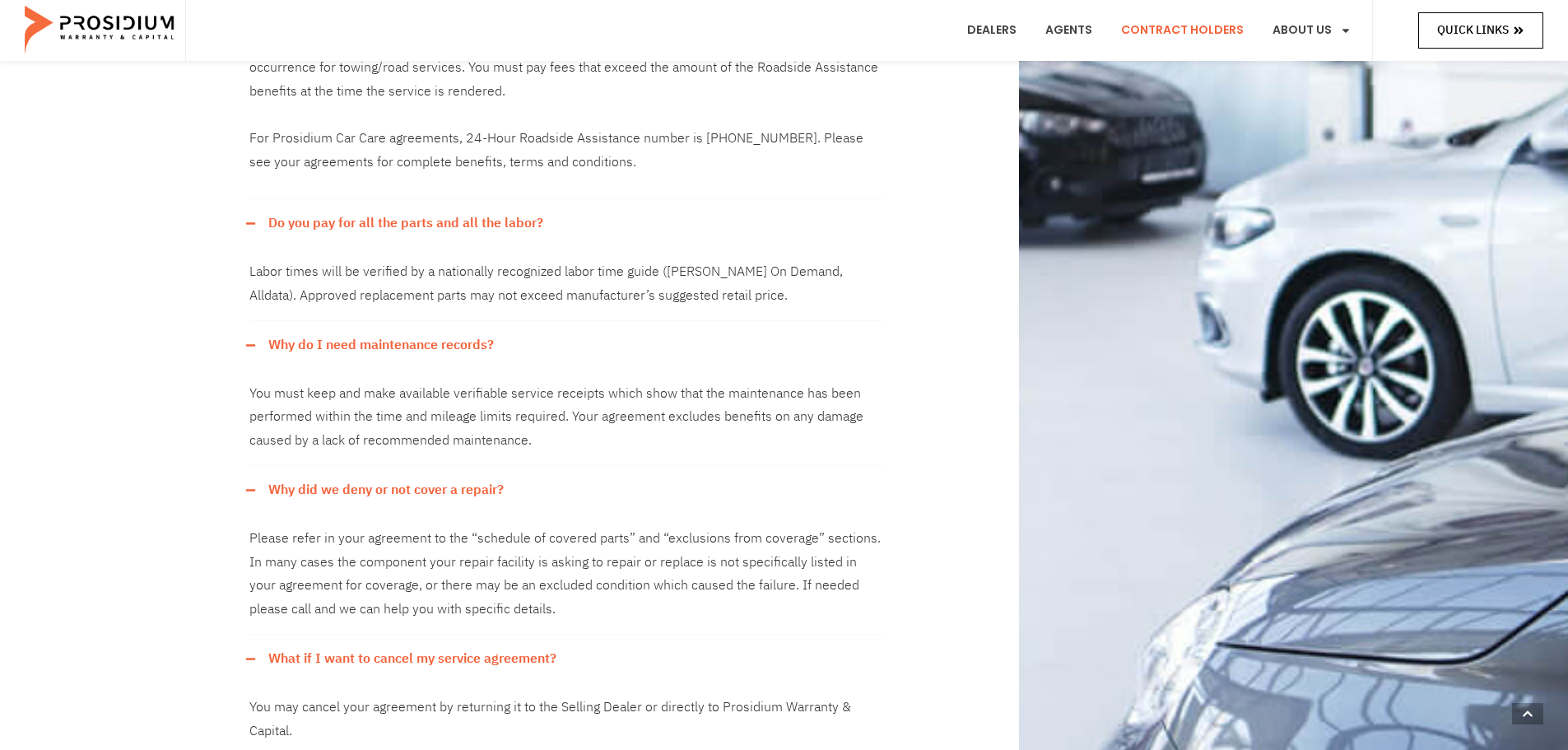
click at [1518, 37] on span at bounding box center [1519, 29] width 12 height 20
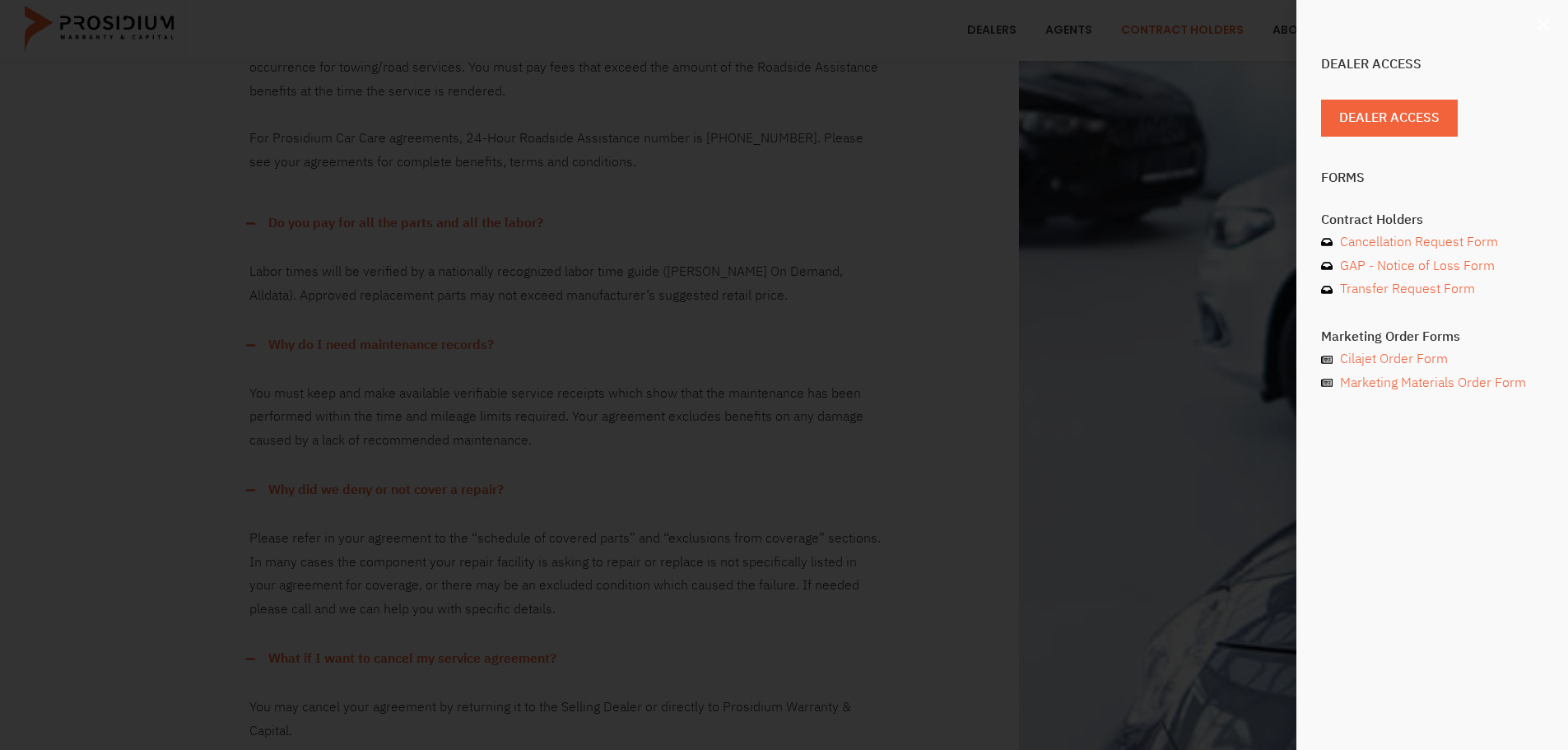
click at [1545, 29] on icon "Close" at bounding box center [1543, 24] width 16 height 16
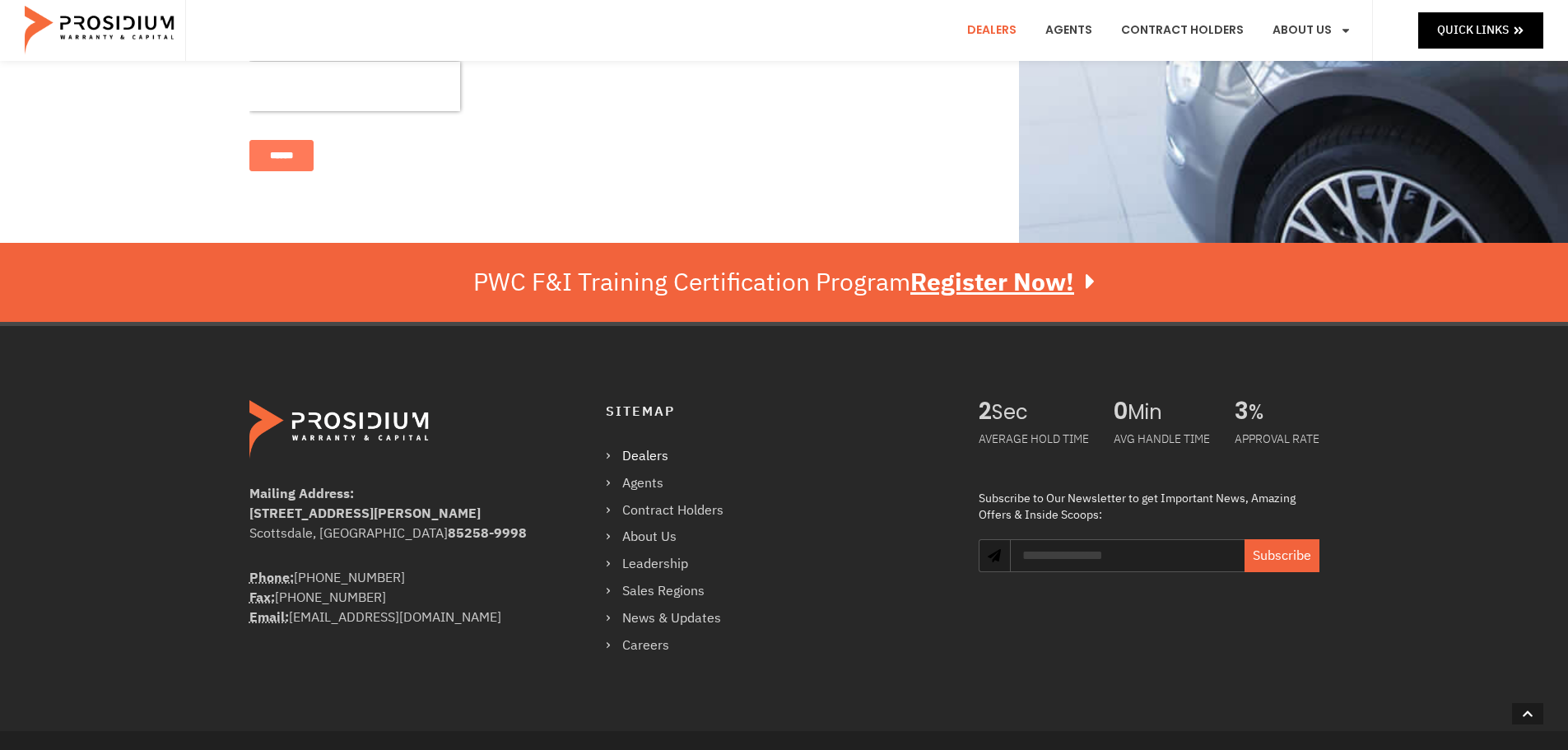
scroll to position [1247, 0]
